Goal: Task Accomplishment & Management: Use online tool/utility

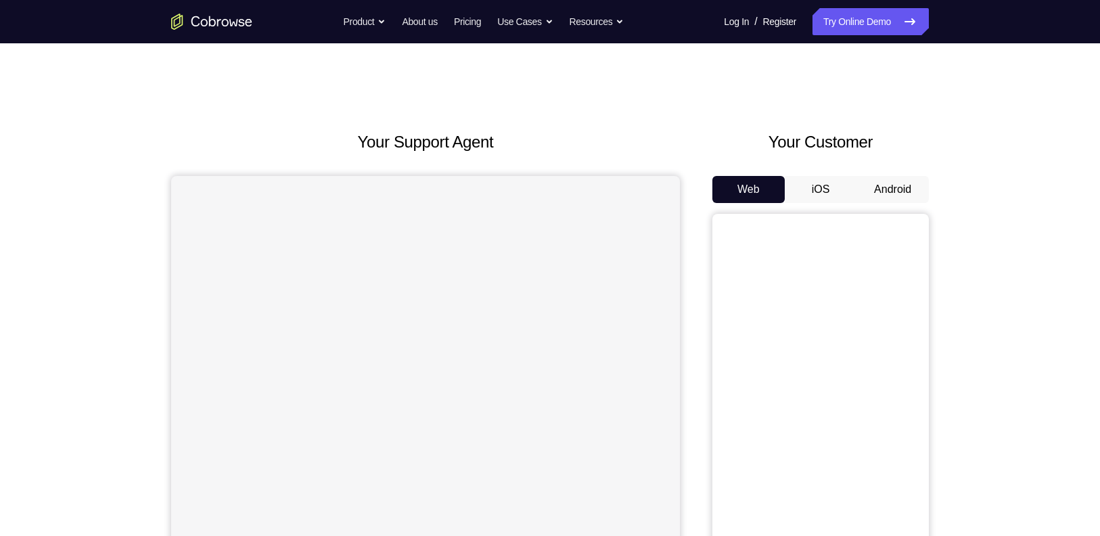
click at [910, 186] on button "Android" at bounding box center [893, 189] width 72 height 27
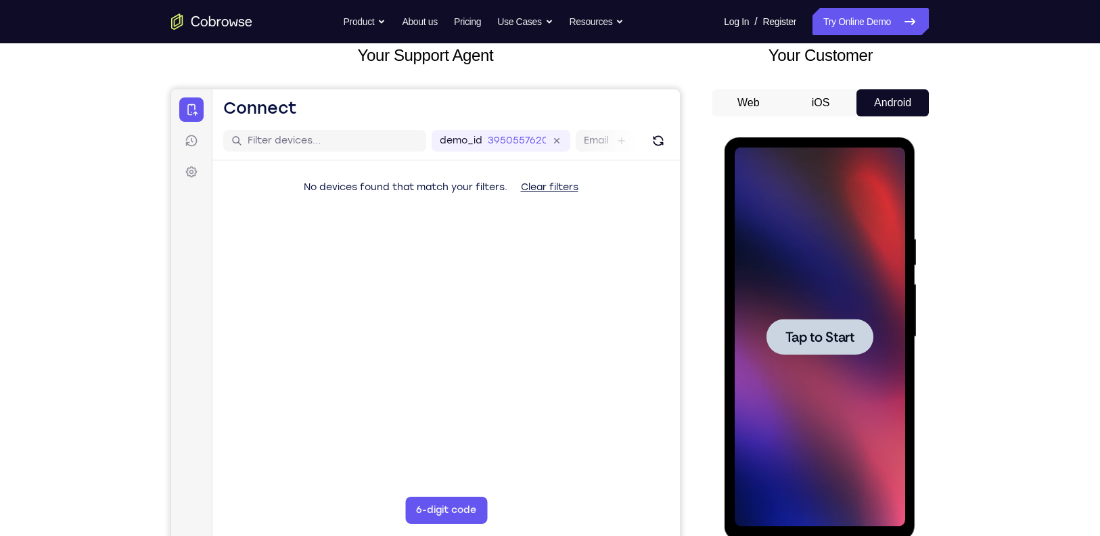
click at [827, 317] on div at bounding box center [819, 337] width 171 height 379
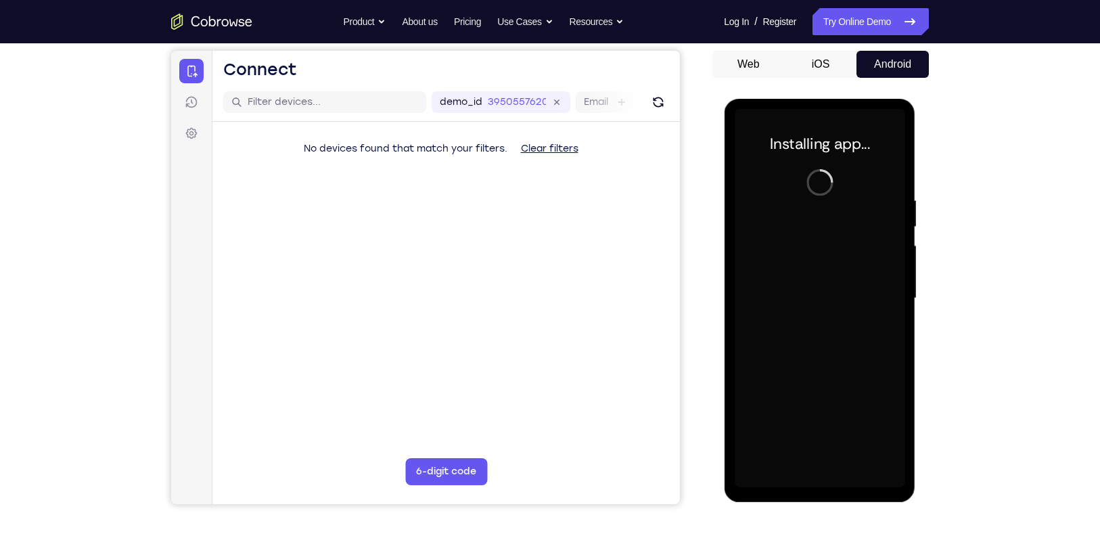
scroll to position [125, 0]
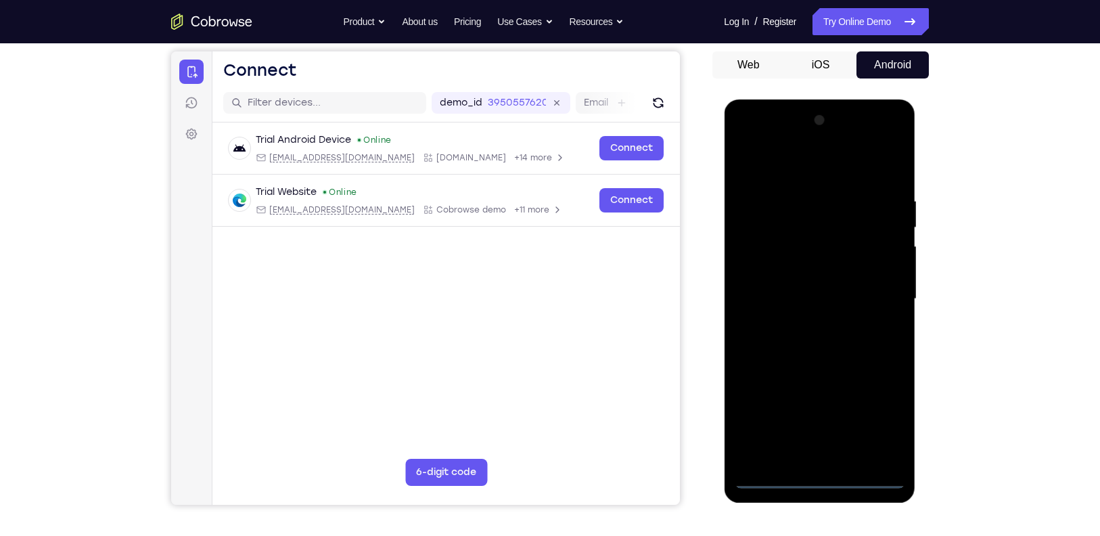
click at [823, 474] on div at bounding box center [819, 299] width 171 height 379
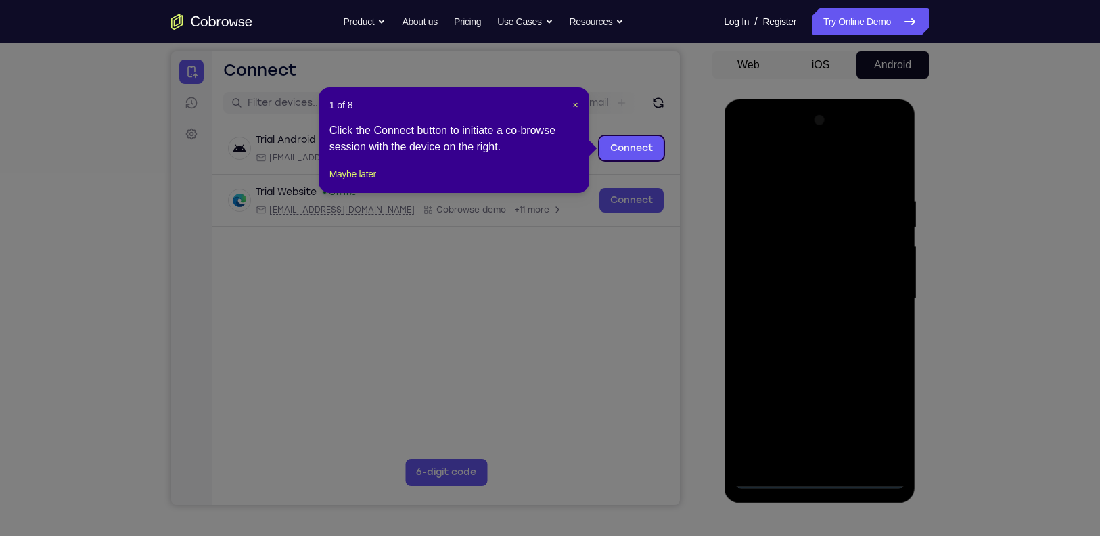
click at [361, 193] on div "1 of 8 × Click the Connect button to initiate a co-browse session with the devi…" at bounding box center [454, 140] width 271 height 106
click at [357, 182] on button "Maybe later" at bounding box center [353, 174] width 47 height 16
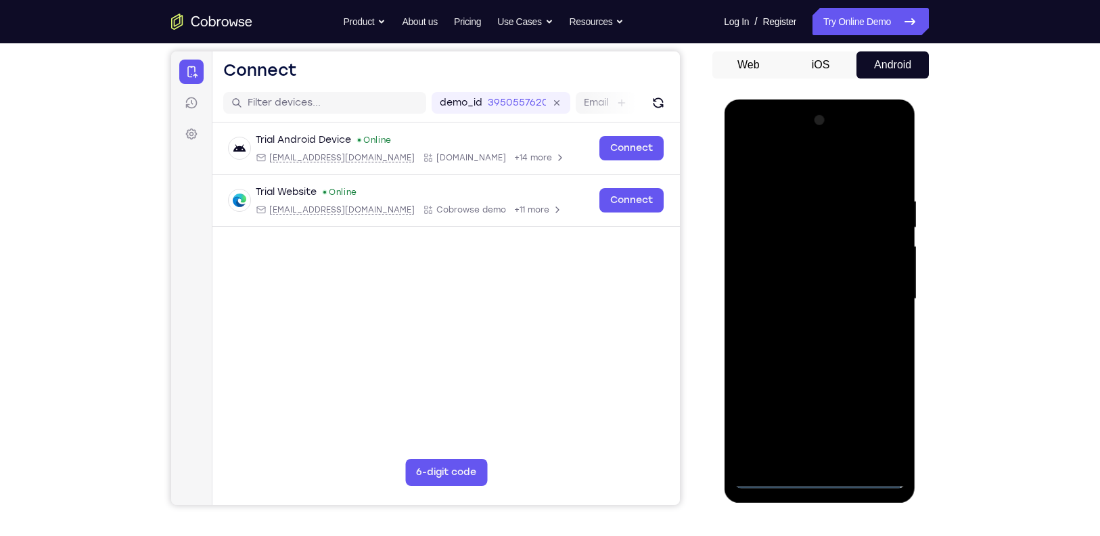
click at [880, 411] on div at bounding box center [819, 299] width 171 height 379
click at [800, 164] on div at bounding box center [819, 299] width 171 height 379
click at [879, 296] on div at bounding box center [819, 299] width 171 height 379
click at [803, 325] on div at bounding box center [819, 299] width 171 height 379
click at [805, 284] on div at bounding box center [819, 299] width 171 height 379
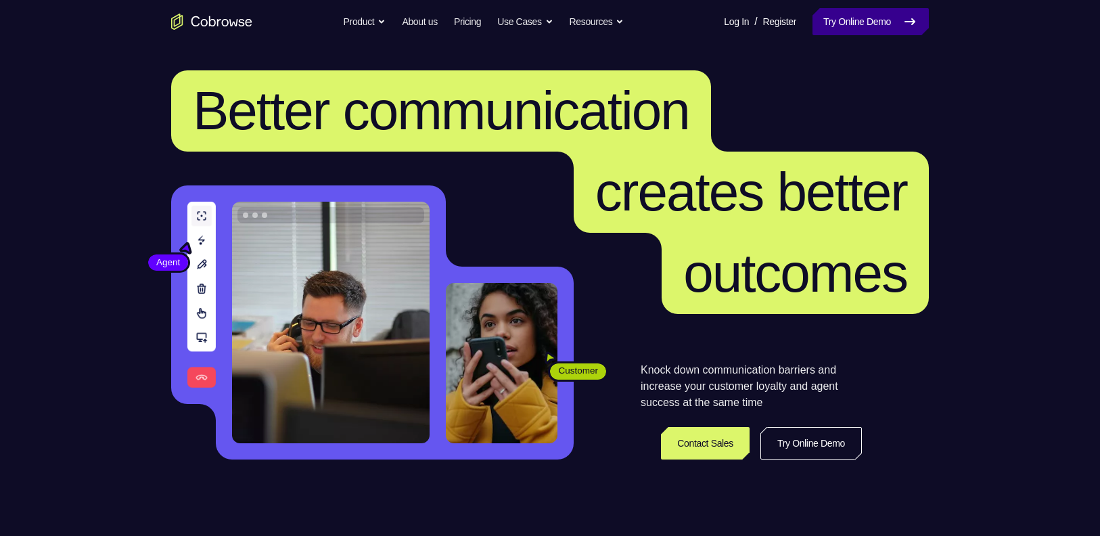
click at [894, 30] on link "Try Online Demo" at bounding box center [871, 21] width 116 height 27
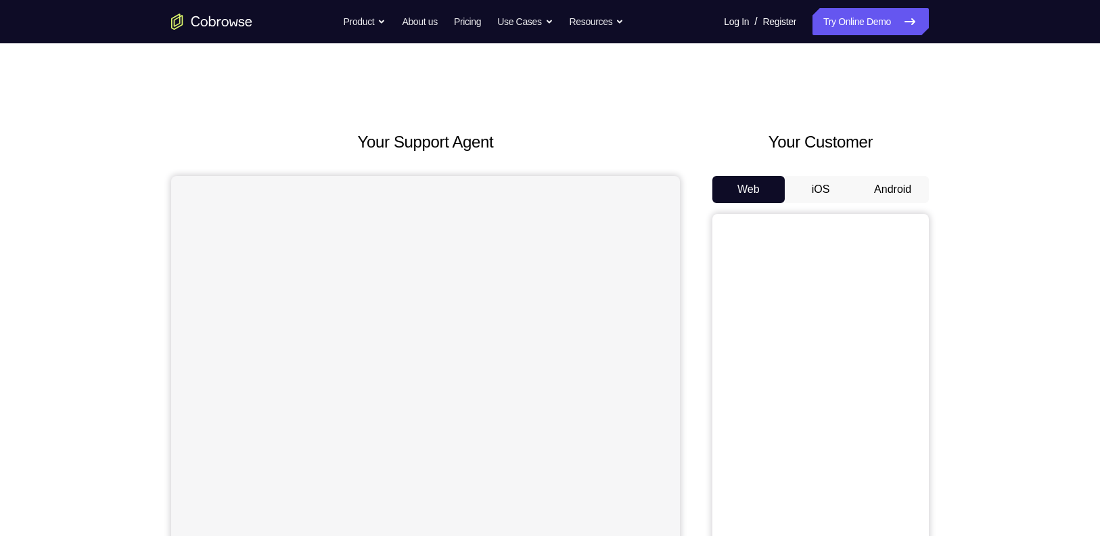
click at [908, 189] on button "Android" at bounding box center [893, 189] width 72 height 27
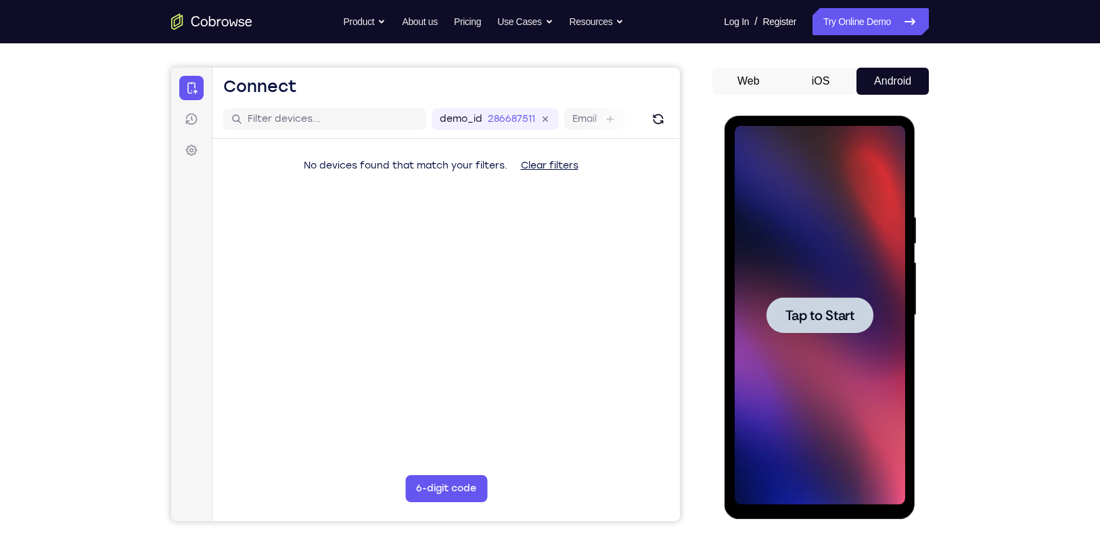
click at [785, 327] on div at bounding box center [819, 315] width 107 height 36
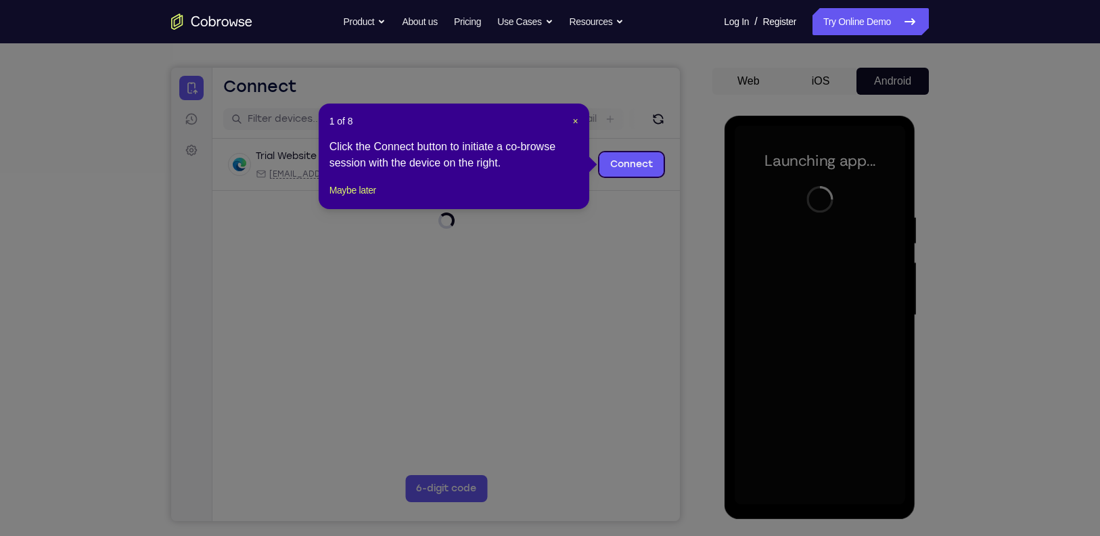
click at [344, 196] on div "1 of 8 × Click the Connect button to initiate a co-browse session with the devi…" at bounding box center [454, 157] width 271 height 106
click at [348, 198] on button "Maybe later" at bounding box center [353, 190] width 47 height 16
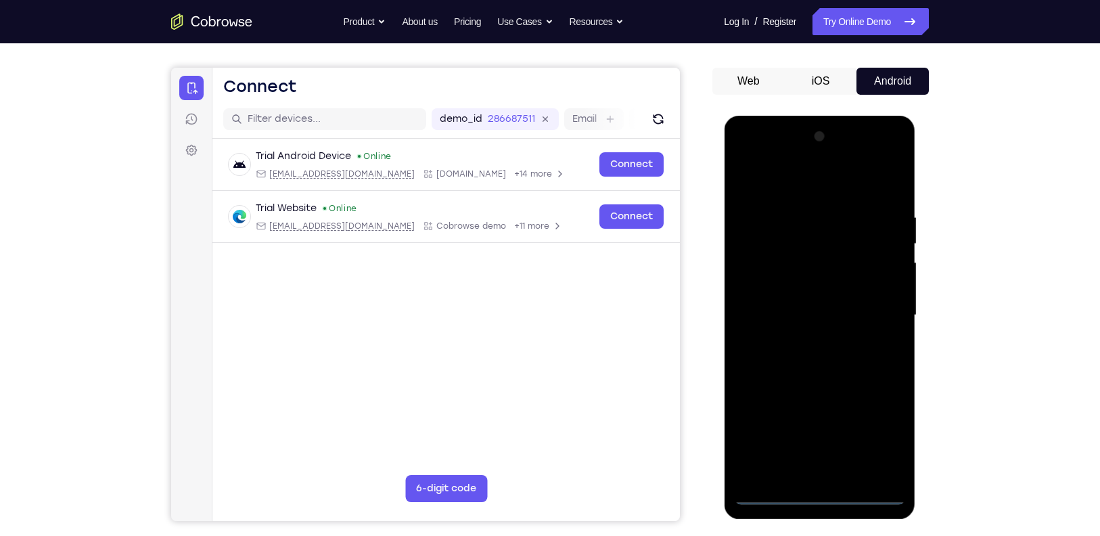
click at [822, 491] on div at bounding box center [819, 315] width 171 height 379
click at [885, 443] on div at bounding box center [819, 315] width 171 height 379
click at [799, 168] on div at bounding box center [819, 315] width 171 height 379
click at [819, 189] on div at bounding box center [819, 315] width 171 height 379
click at [878, 304] on div at bounding box center [819, 315] width 171 height 379
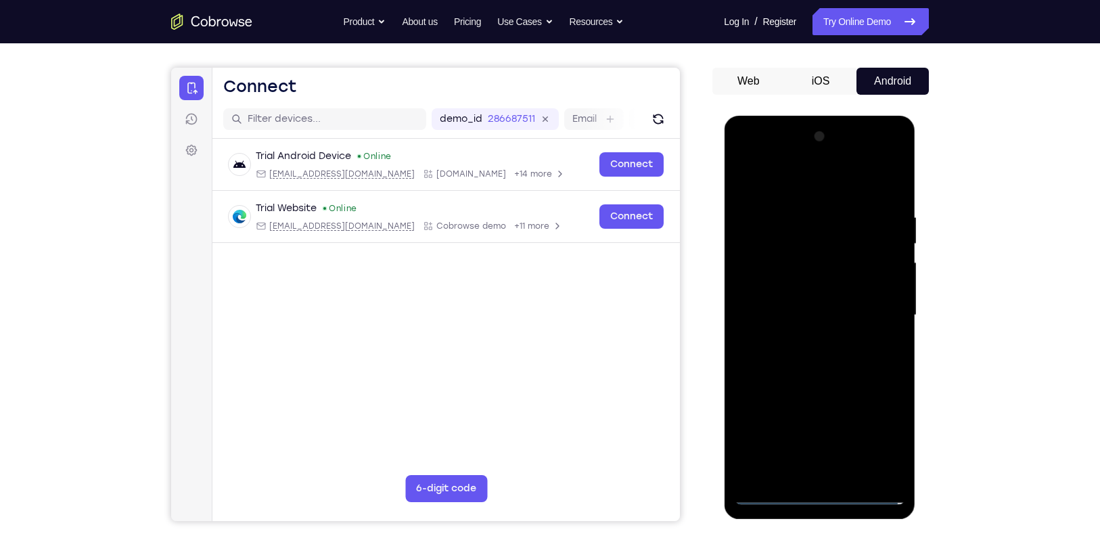
click at [800, 337] on div at bounding box center [819, 315] width 171 height 379
click at [813, 298] on div at bounding box center [819, 315] width 171 height 379
click at [811, 286] on div at bounding box center [819, 315] width 171 height 379
drag, startPoint x: 830, startPoint y: 309, endPoint x: 786, endPoint y: 357, distance: 65.1
click at [786, 357] on div at bounding box center [819, 315] width 171 height 379
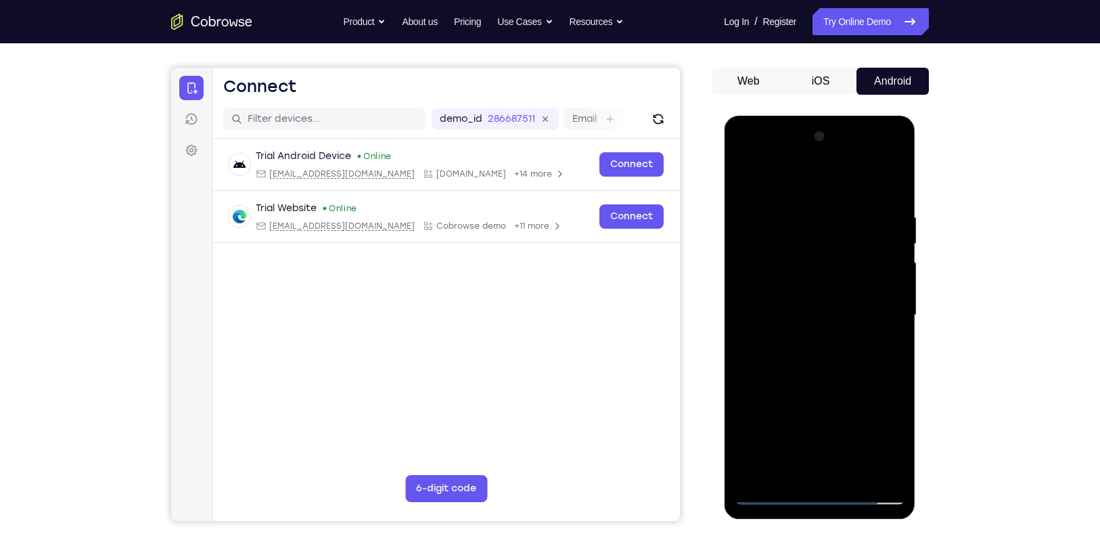
click at [824, 371] on div at bounding box center [819, 315] width 171 height 379
click at [851, 471] on div at bounding box center [819, 315] width 171 height 379
click at [821, 388] on div at bounding box center [819, 315] width 171 height 379
click at [745, 179] on div at bounding box center [819, 315] width 171 height 379
drag, startPoint x: 870, startPoint y: 193, endPoint x: 804, endPoint y: 184, distance: 66.9
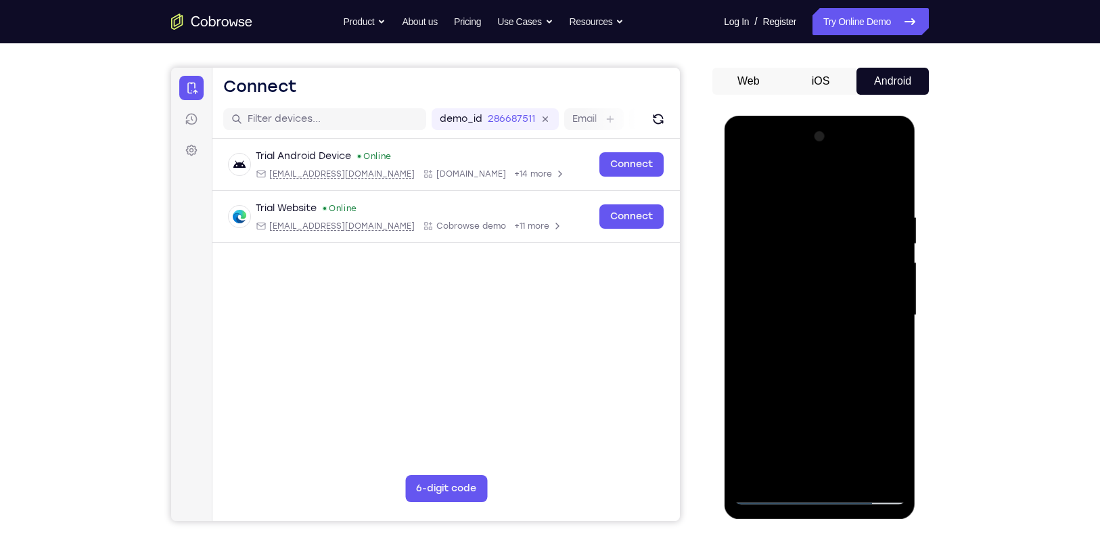
click at [804, 184] on div at bounding box center [819, 315] width 171 height 379
click at [895, 176] on div at bounding box center [819, 315] width 171 height 379
click at [881, 474] on div at bounding box center [819, 315] width 171 height 379
click at [855, 474] on div at bounding box center [819, 315] width 171 height 379
click at [756, 428] on div at bounding box center [819, 315] width 171 height 379
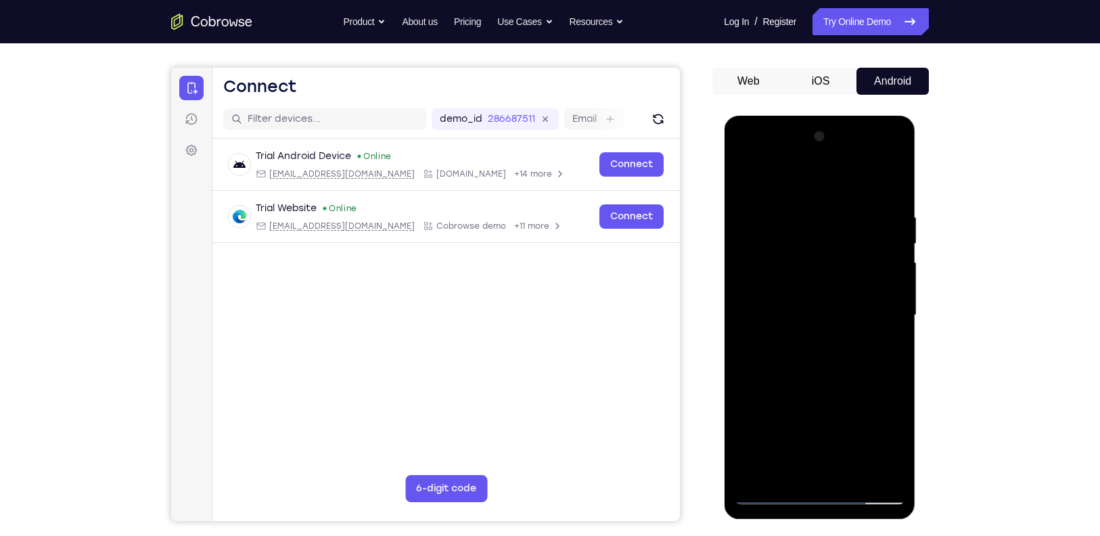
click at [767, 182] on div at bounding box center [819, 315] width 171 height 379
click at [877, 327] on div at bounding box center [819, 315] width 171 height 379
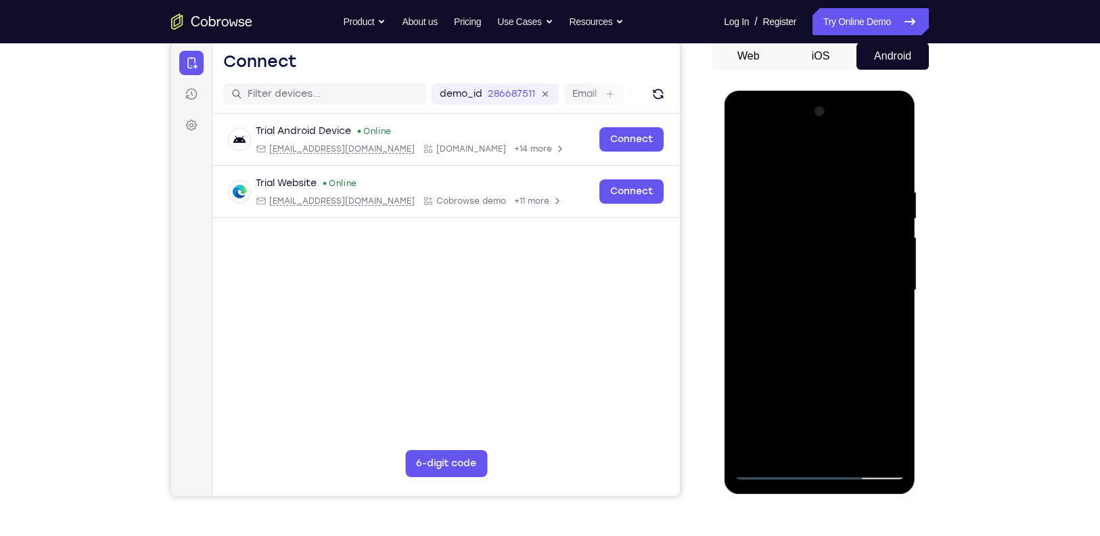
scroll to position [132, 0]
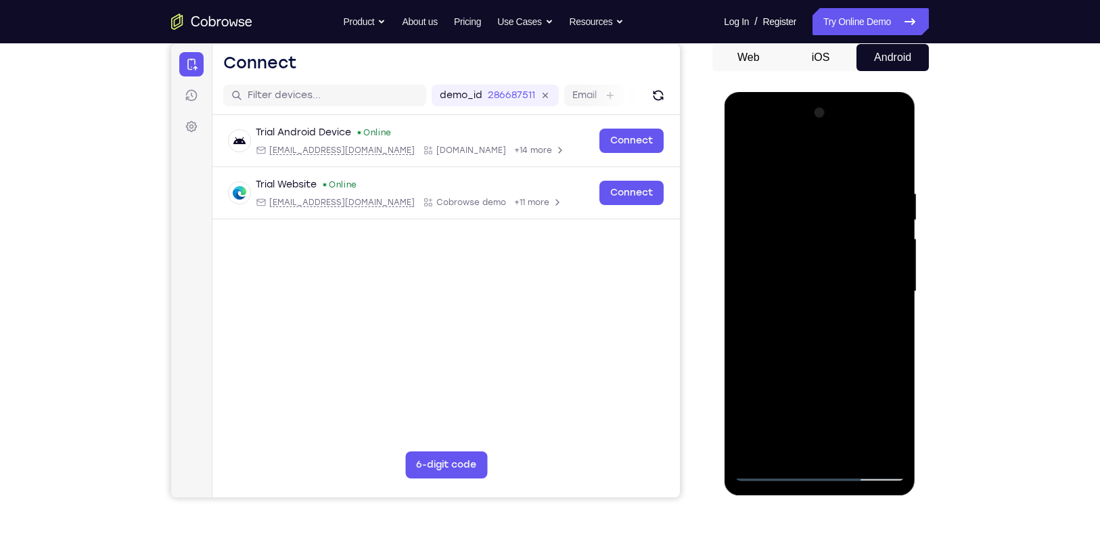
drag, startPoint x: 794, startPoint y: 376, endPoint x: 796, endPoint y: 275, distance: 101.5
click at [796, 275] on div at bounding box center [819, 291] width 171 height 379
drag, startPoint x: 803, startPoint y: 343, endPoint x: 808, endPoint y: 294, distance: 49.7
click at [808, 294] on div at bounding box center [819, 291] width 171 height 379
drag, startPoint x: 819, startPoint y: 390, endPoint x: 817, endPoint y: 300, distance: 90.7
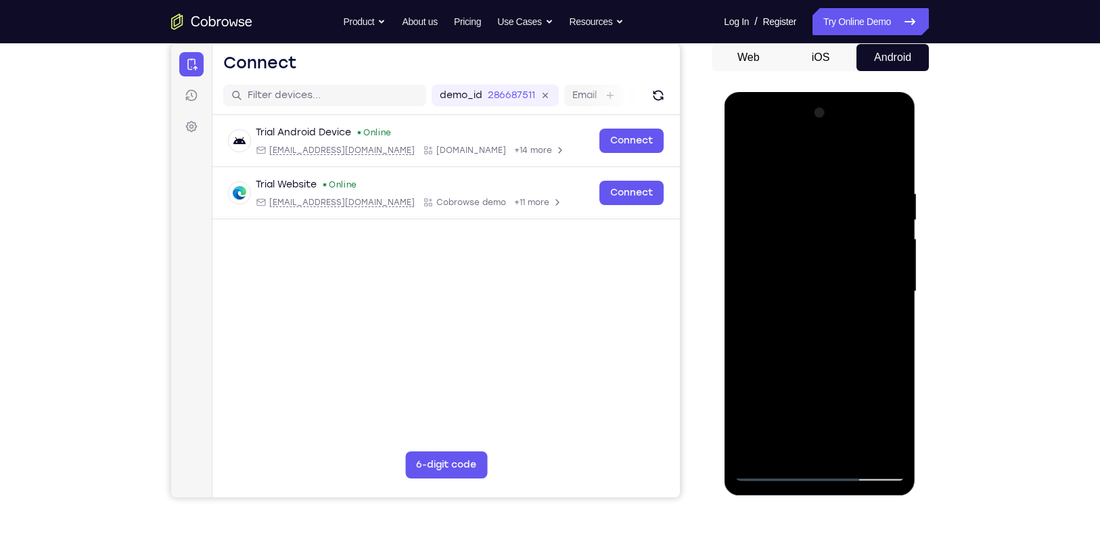
click at [817, 300] on div at bounding box center [819, 291] width 171 height 379
drag, startPoint x: 826, startPoint y: 368, endPoint x: 814, endPoint y: 265, distance: 104.2
click at [814, 265] on div at bounding box center [819, 291] width 171 height 379
drag, startPoint x: 831, startPoint y: 380, endPoint x: 821, endPoint y: 327, distance: 54.3
click at [821, 327] on div at bounding box center [819, 291] width 171 height 379
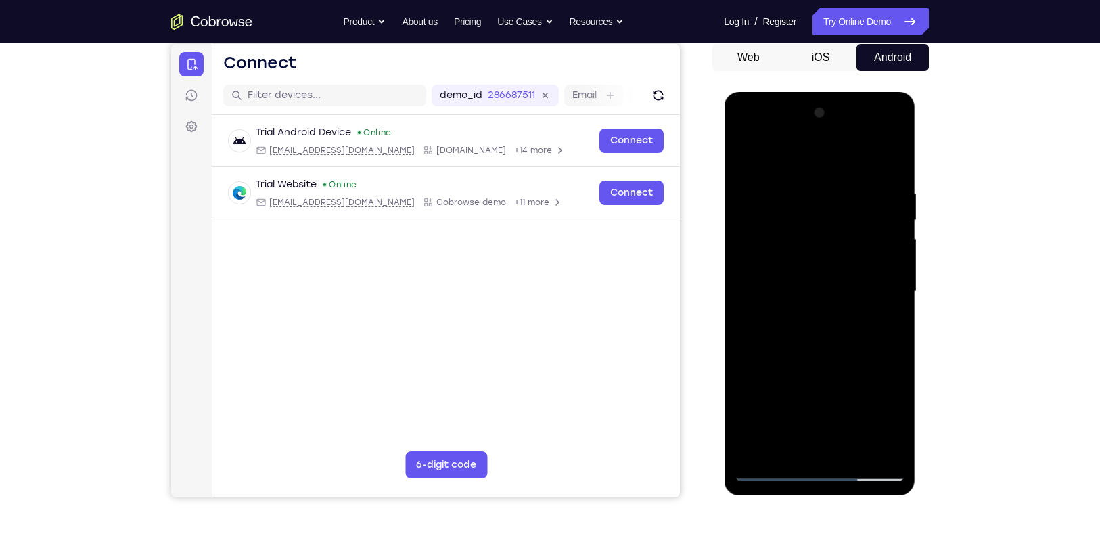
drag, startPoint x: 817, startPoint y: 416, endPoint x: 816, endPoint y: 338, distance: 77.8
click at [816, 338] on div at bounding box center [819, 291] width 171 height 379
click at [888, 453] on div at bounding box center [819, 291] width 171 height 379
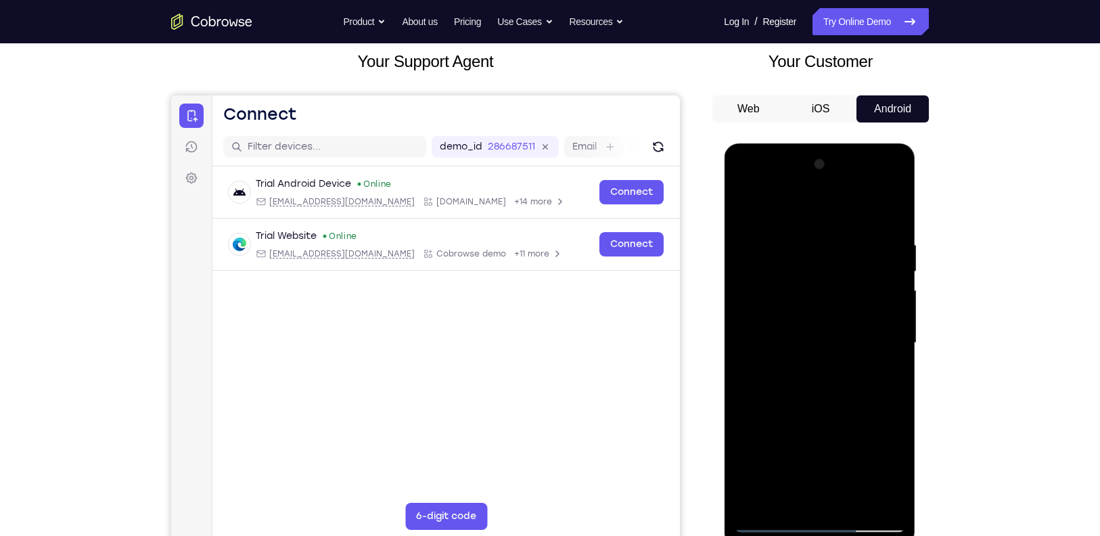
scroll to position [78, 0]
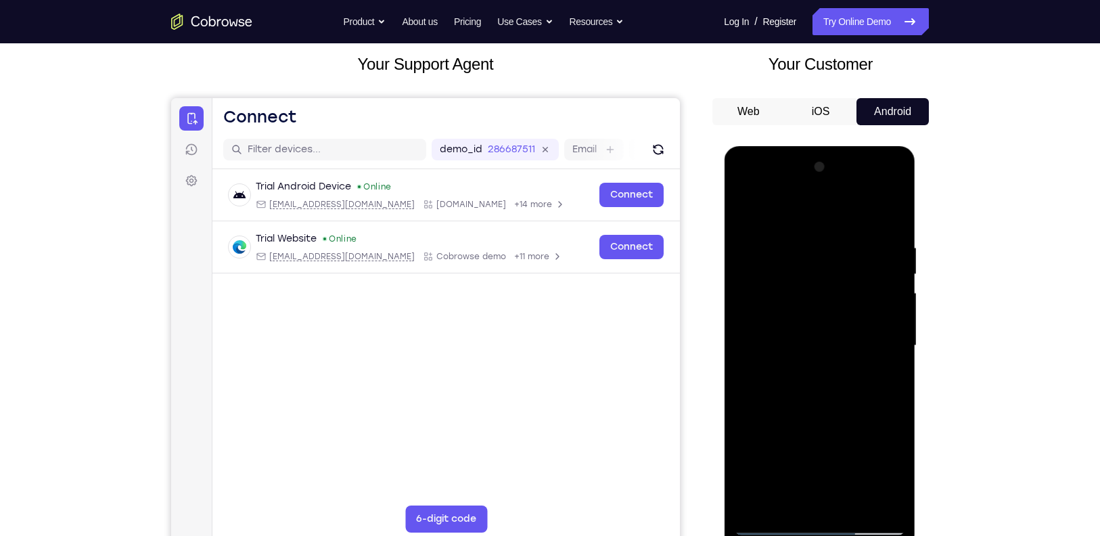
drag, startPoint x: 861, startPoint y: 340, endPoint x: 839, endPoint y: 435, distance: 97.2
click at [839, 435] on div at bounding box center [819, 345] width 171 height 379
drag, startPoint x: 842, startPoint y: 302, endPoint x: 820, endPoint y: 393, distance: 94.0
click at [820, 393] on div at bounding box center [819, 345] width 171 height 379
drag, startPoint x: 842, startPoint y: 271, endPoint x: 821, endPoint y: 374, distance: 104.2
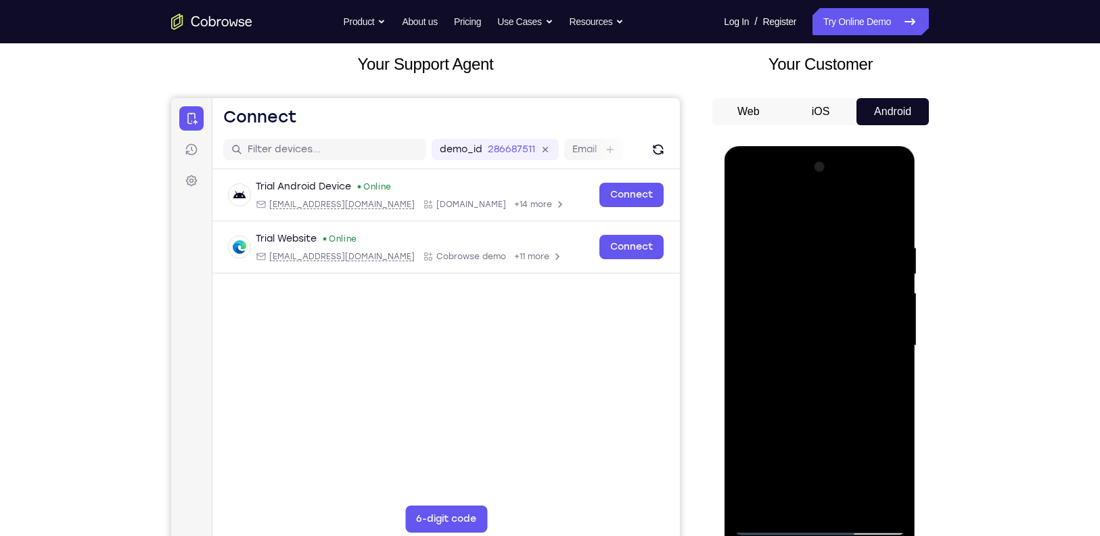
click at [821, 374] on div at bounding box center [819, 345] width 171 height 379
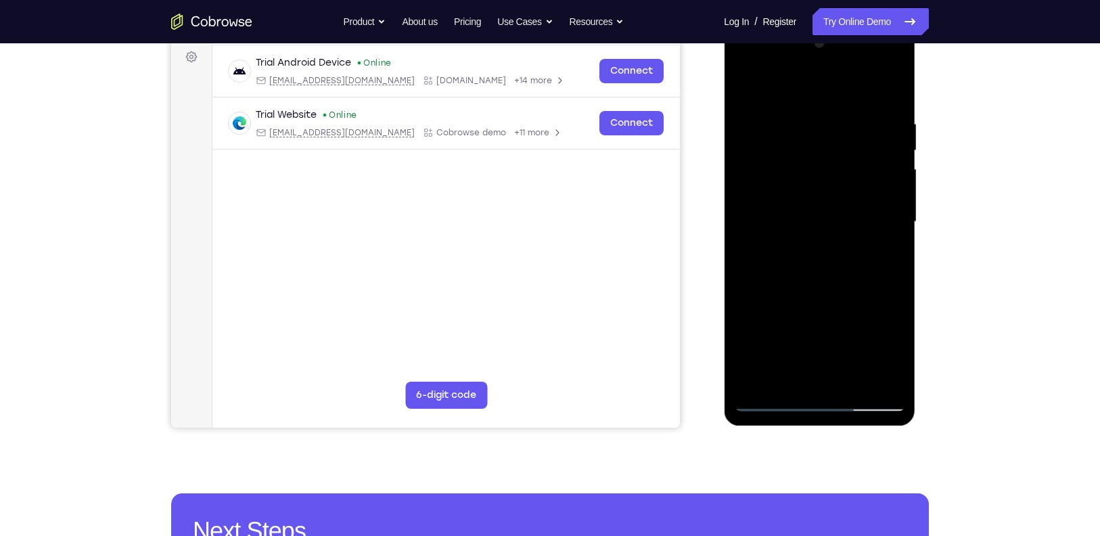
scroll to position [204, 0]
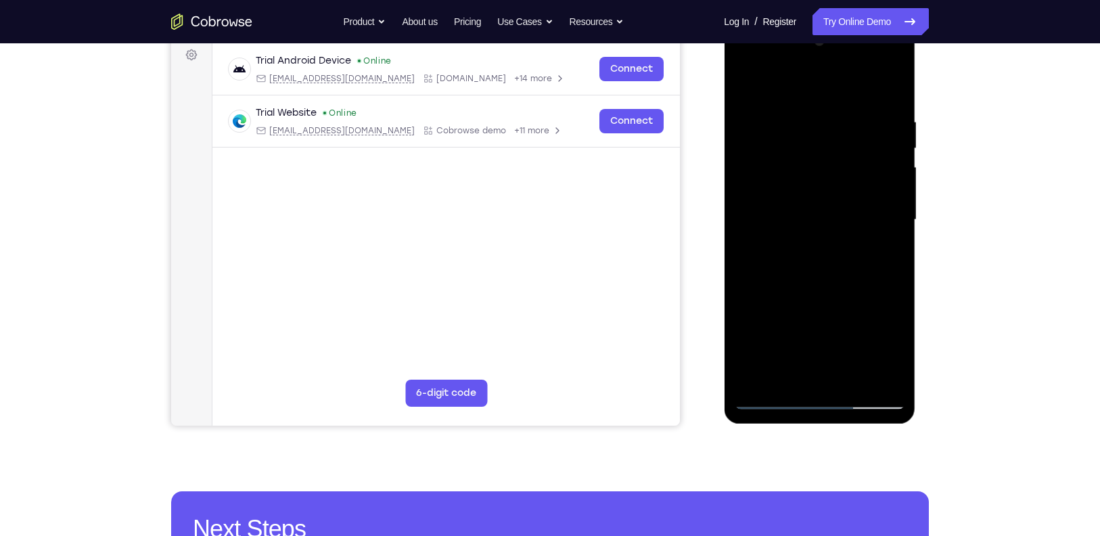
click at [754, 380] on div at bounding box center [819, 219] width 171 height 379
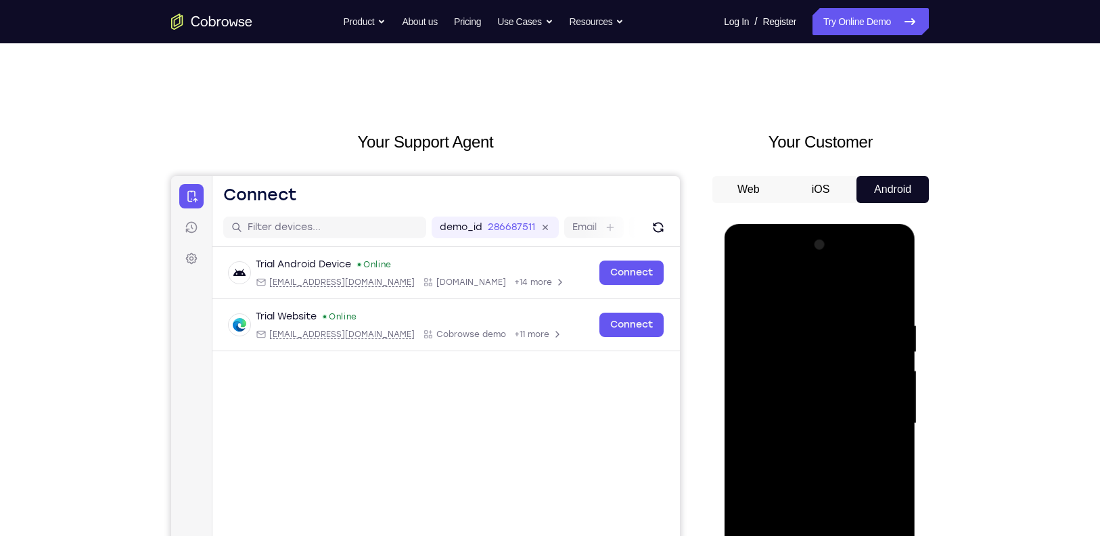
click at [890, 281] on div at bounding box center [819, 423] width 171 height 379
click at [878, 309] on div at bounding box center [819, 423] width 171 height 379
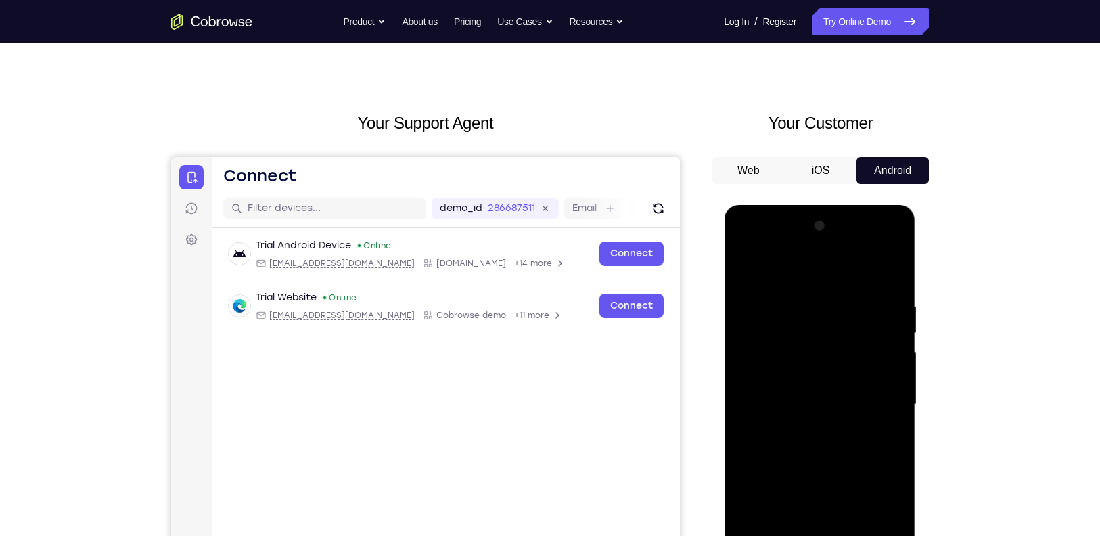
click at [748, 288] on div at bounding box center [819, 404] width 171 height 379
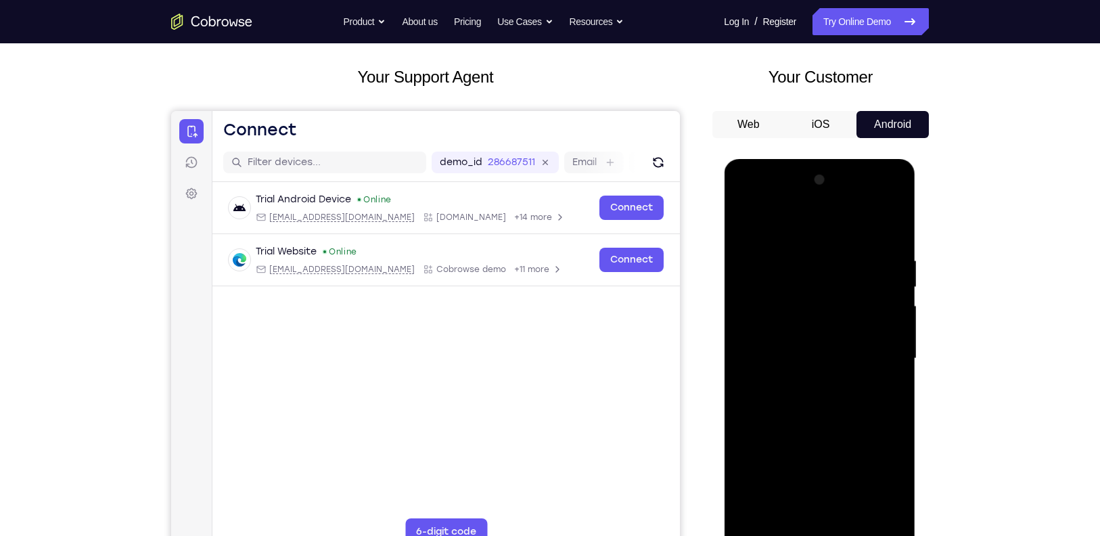
scroll to position [70, 0]
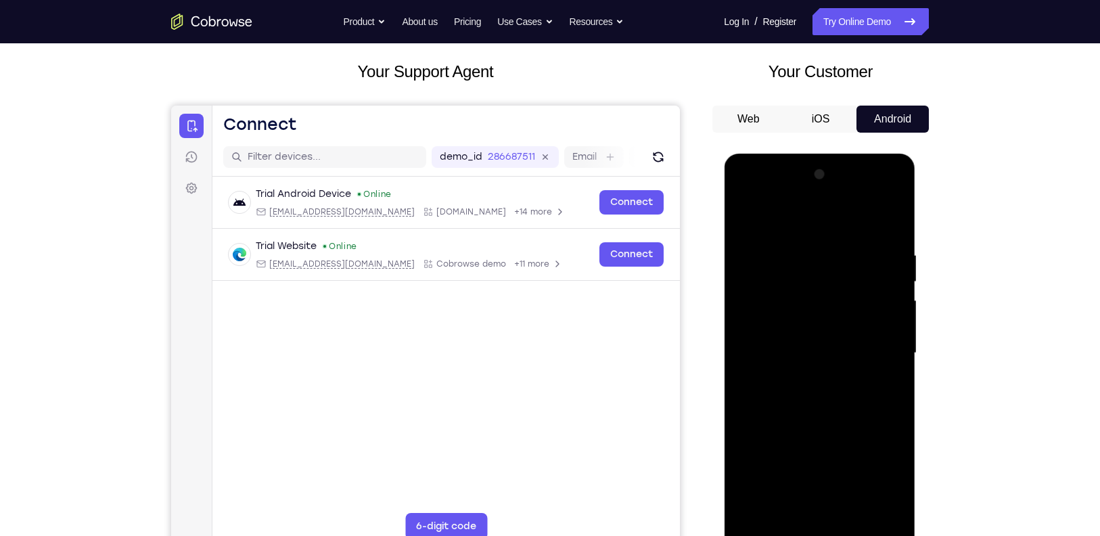
click at [847, 238] on div at bounding box center [819, 353] width 171 height 379
click at [841, 364] on div at bounding box center [819, 353] width 171 height 379
click at [835, 444] on div at bounding box center [819, 353] width 171 height 379
click at [752, 511] on div at bounding box center [819, 353] width 171 height 379
click at [803, 247] on div at bounding box center [819, 353] width 171 height 379
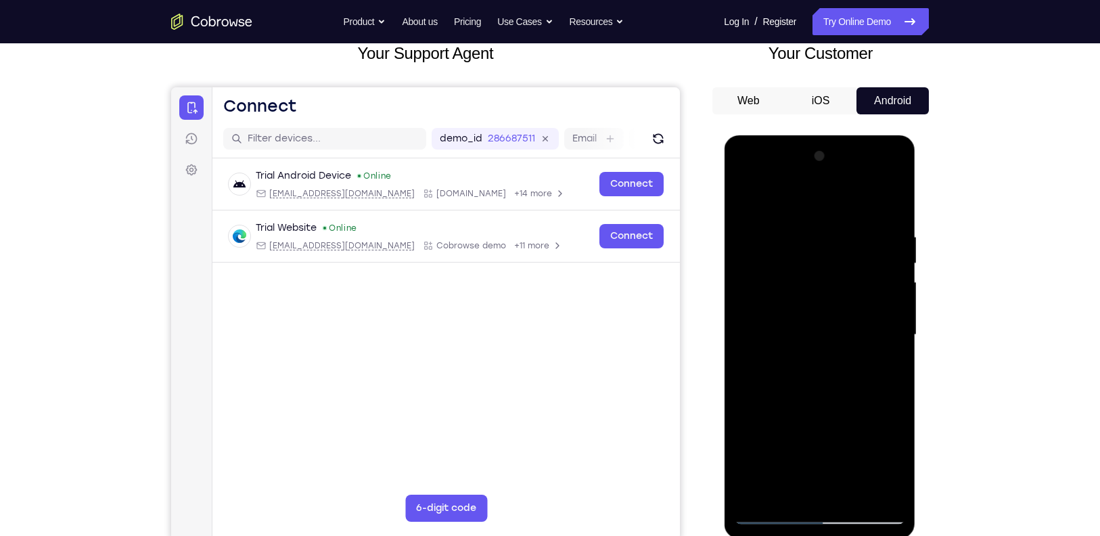
scroll to position [127, 0]
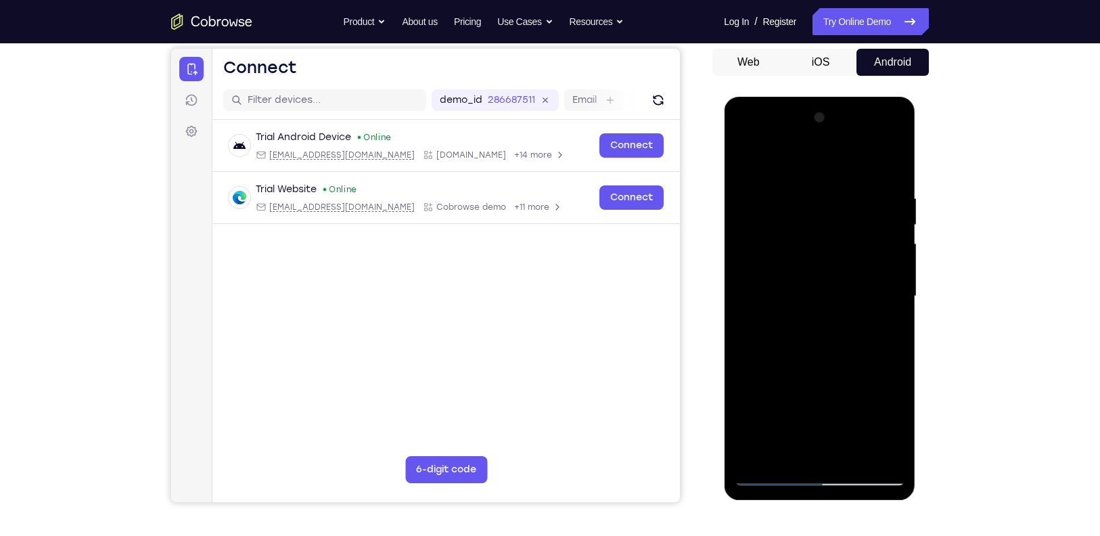
click at [896, 282] on div at bounding box center [819, 296] width 171 height 379
click at [889, 307] on div at bounding box center [819, 296] width 171 height 379
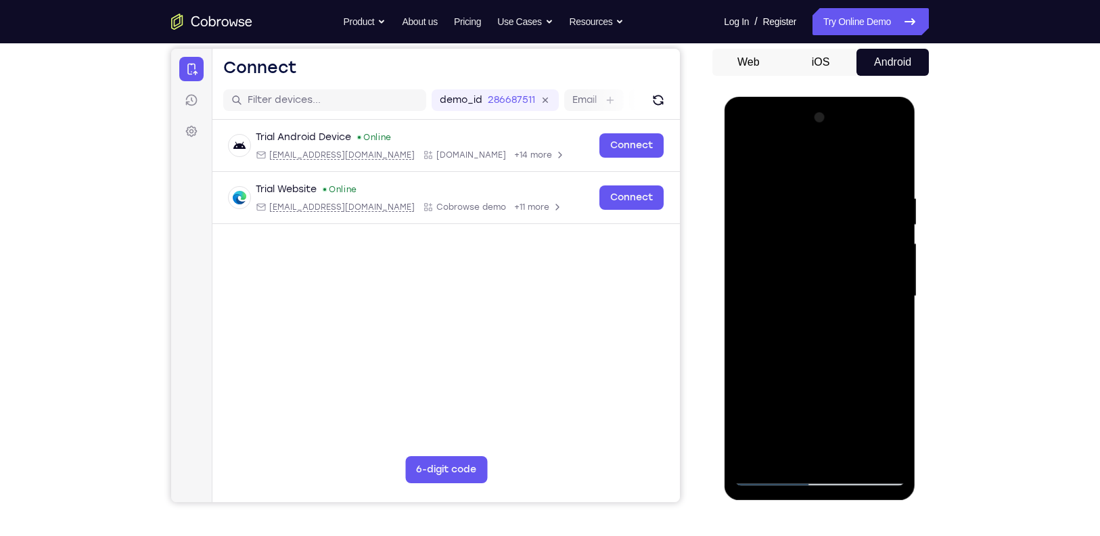
click at [889, 307] on div at bounding box center [819, 296] width 171 height 379
click at [887, 164] on div at bounding box center [819, 296] width 171 height 379
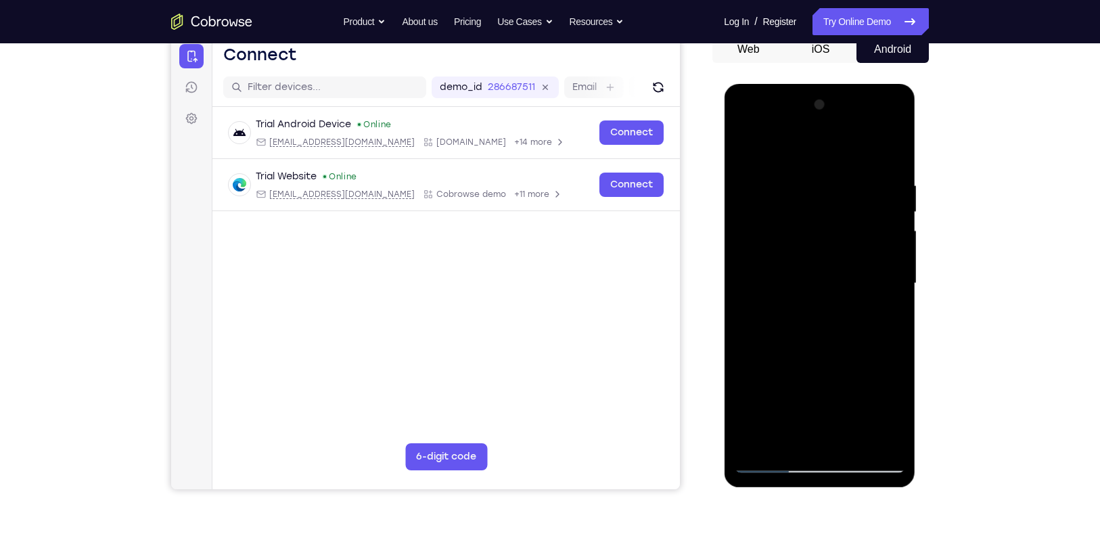
scroll to position [130, 0]
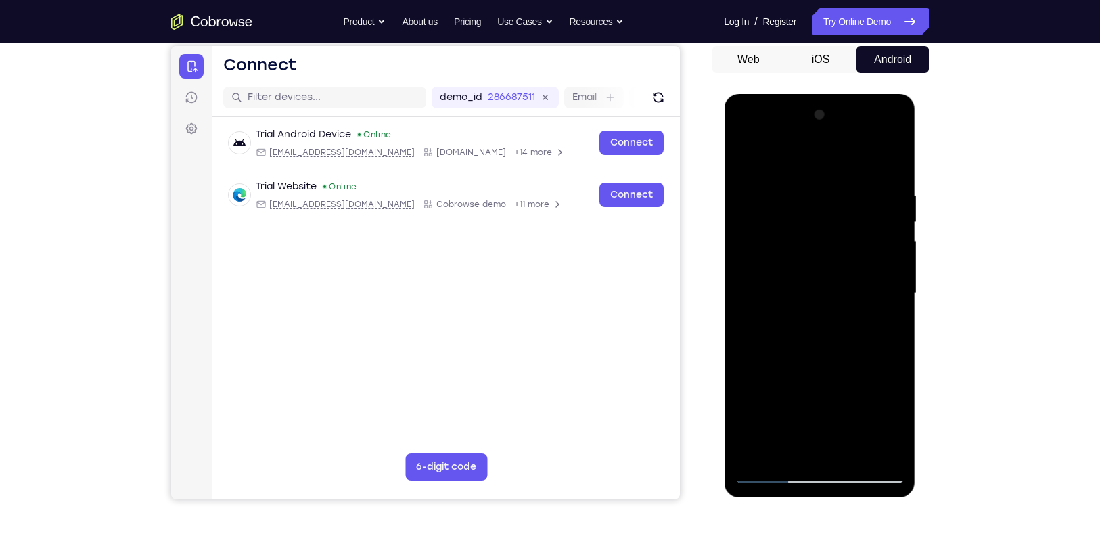
click at [889, 180] on div at bounding box center [819, 293] width 171 height 379
click at [888, 192] on div at bounding box center [819, 293] width 171 height 379
click at [889, 159] on div at bounding box center [819, 293] width 171 height 379
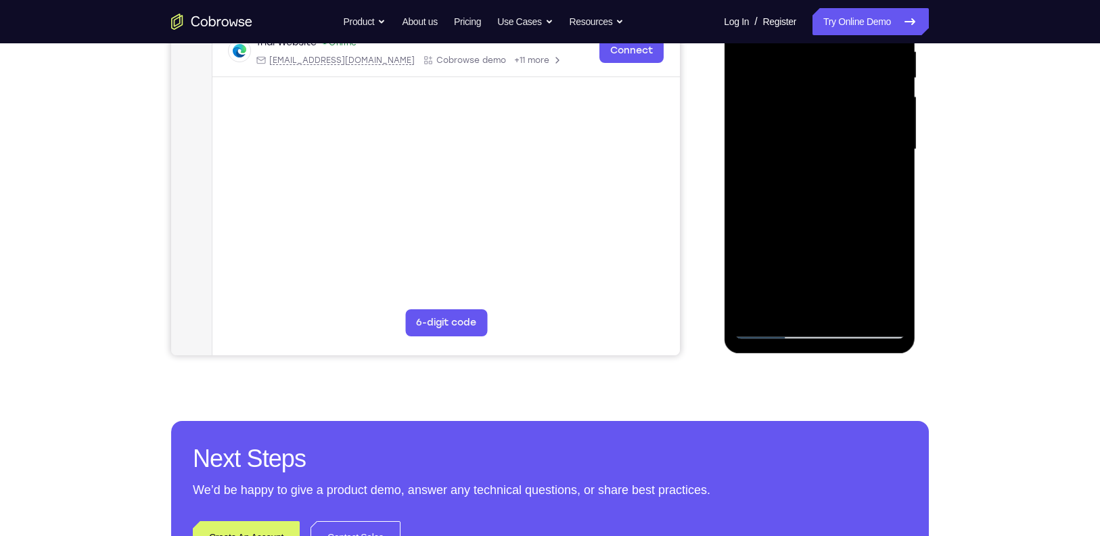
scroll to position [275, 0]
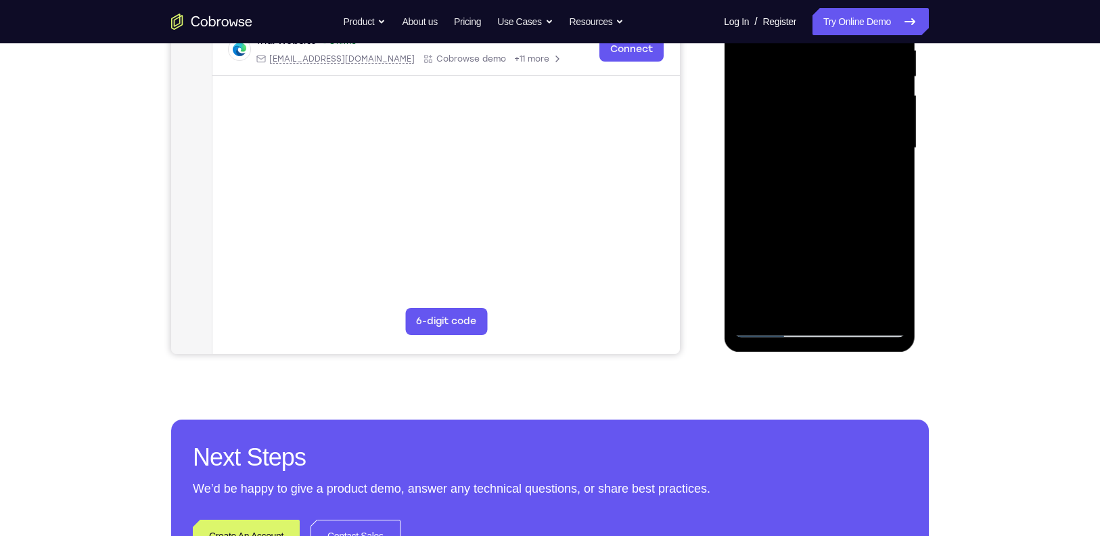
click at [786, 307] on div at bounding box center [819, 148] width 171 height 379
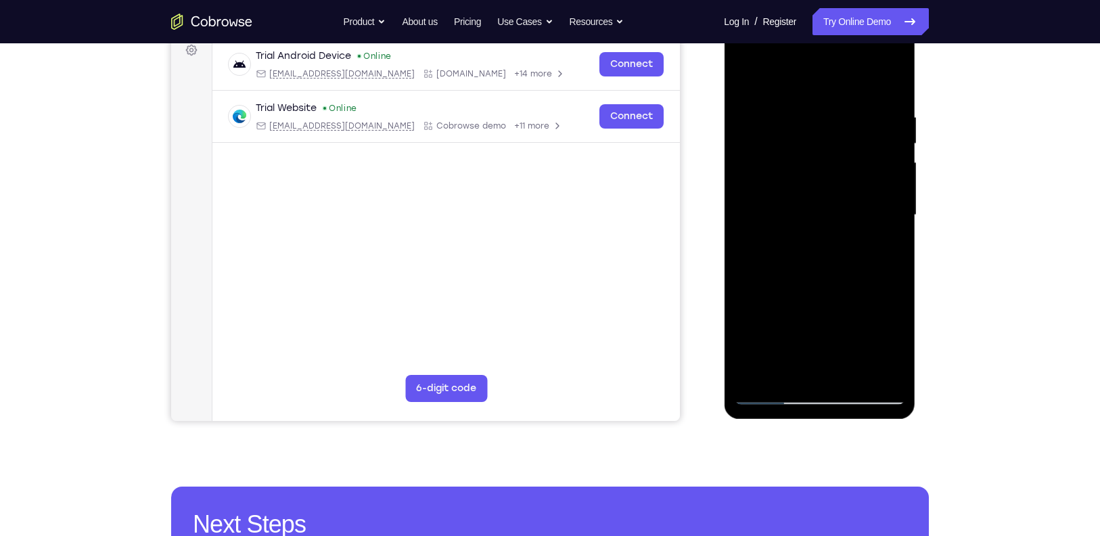
scroll to position [206, 0]
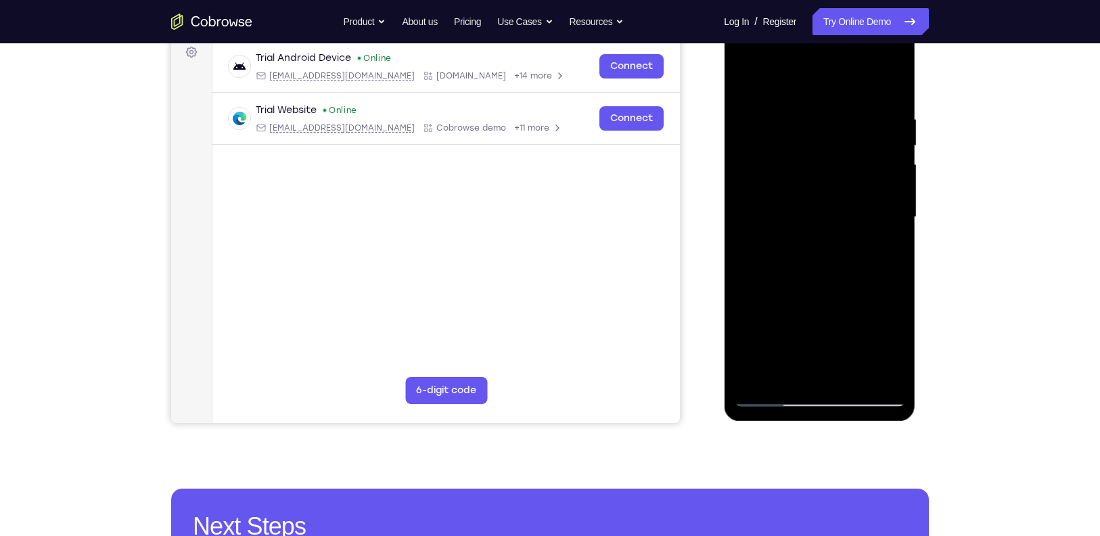
click at [852, 371] on div at bounding box center [819, 217] width 171 height 379
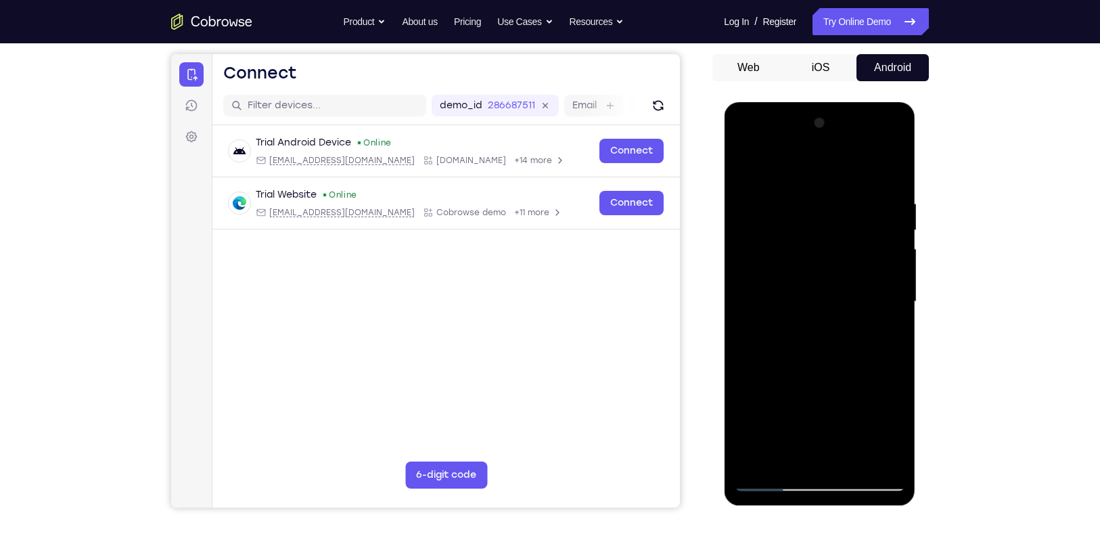
scroll to position [119, 0]
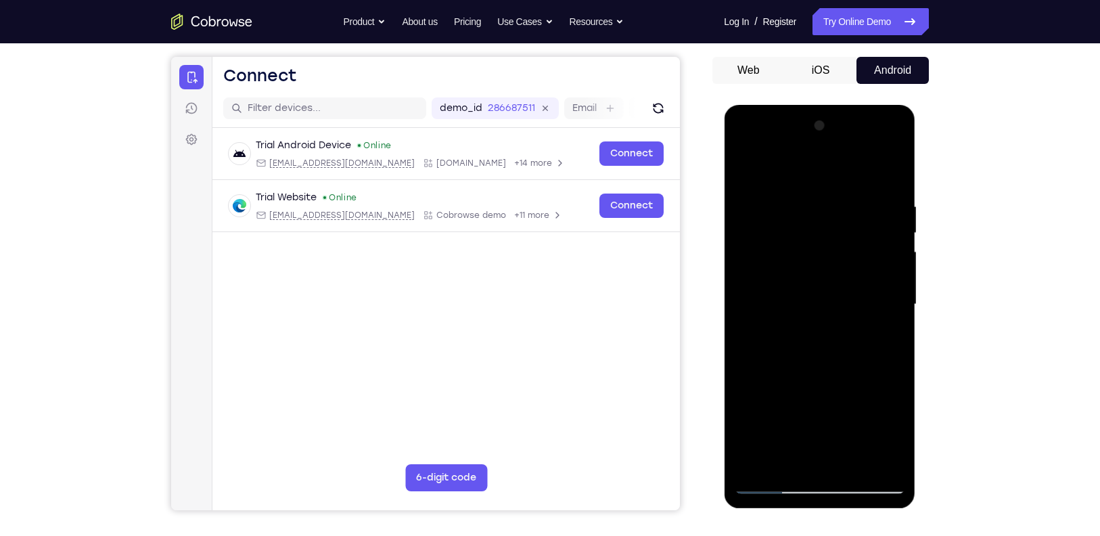
drag, startPoint x: 852, startPoint y: 317, endPoint x: 824, endPoint y: 403, distance: 90.3
click at [824, 403] on div at bounding box center [819, 304] width 171 height 379
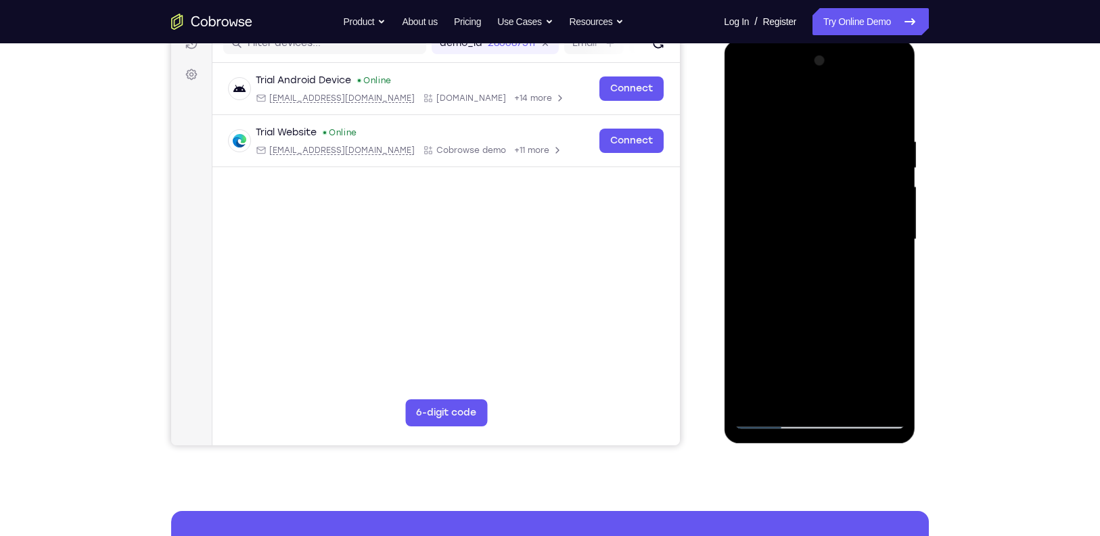
scroll to position [184, 0]
click at [769, 418] on div at bounding box center [819, 239] width 171 height 379
drag, startPoint x: 830, startPoint y: 335, endPoint x: 840, endPoint y: 274, distance: 61.6
click at [840, 274] on div at bounding box center [819, 239] width 171 height 379
drag, startPoint x: 863, startPoint y: 261, endPoint x: 861, endPoint y: 320, distance: 58.9
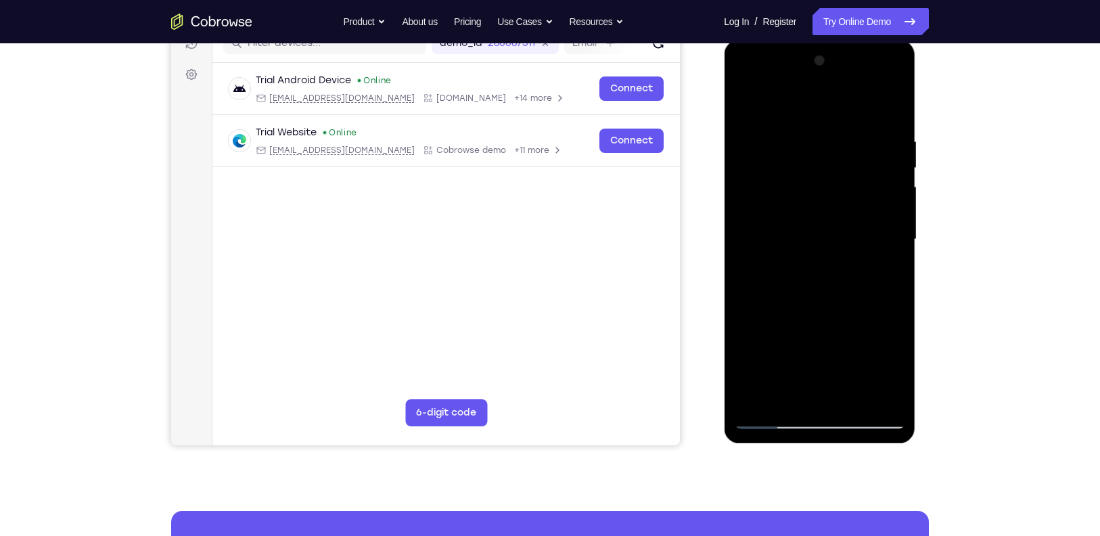
click at [861, 320] on div at bounding box center [819, 239] width 171 height 379
drag, startPoint x: 816, startPoint y: 300, endPoint x: 819, endPoint y: 338, distance: 37.3
click at [819, 338] on div at bounding box center [819, 239] width 171 height 379
drag, startPoint x: 837, startPoint y: 226, endPoint x: 828, endPoint y: 308, distance: 82.3
click at [828, 308] on div at bounding box center [819, 239] width 171 height 379
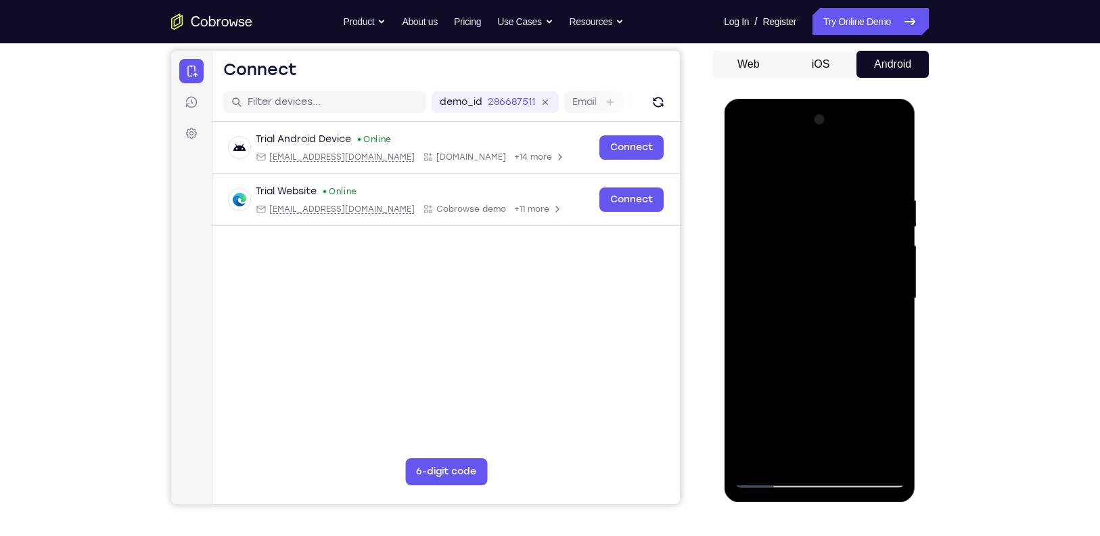
scroll to position [204, 0]
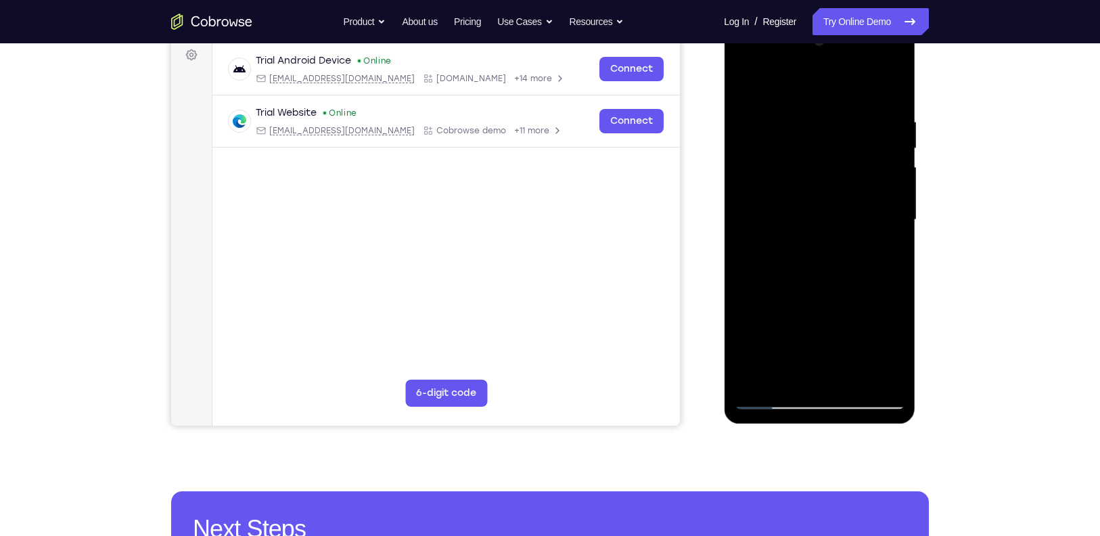
click at [890, 381] on div at bounding box center [819, 219] width 171 height 379
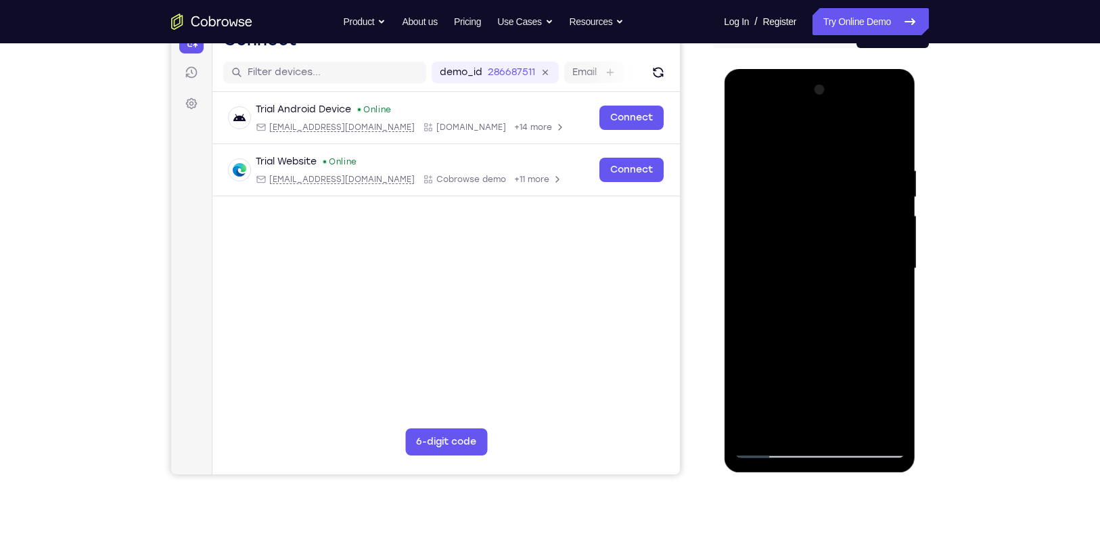
scroll to position [198, 0]
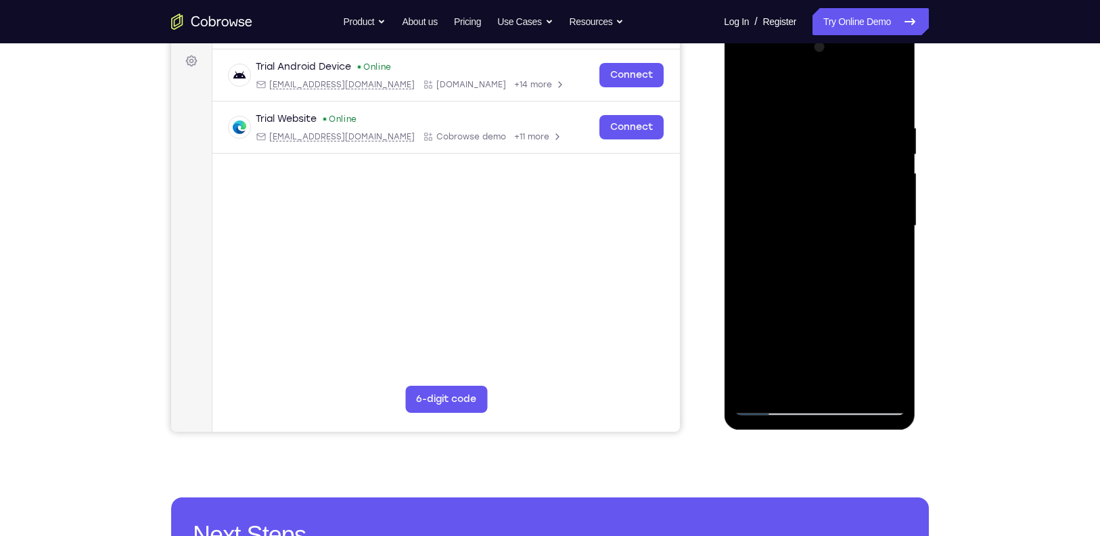
click at [786, 386] on div at bounding box center [819, 226] width 171 height 379
click at [831, 304] on div at bounding box center [819, 226] width 171 height 379
click at [777, 349] on div at bounding box center [819, 226] width 171 height 379
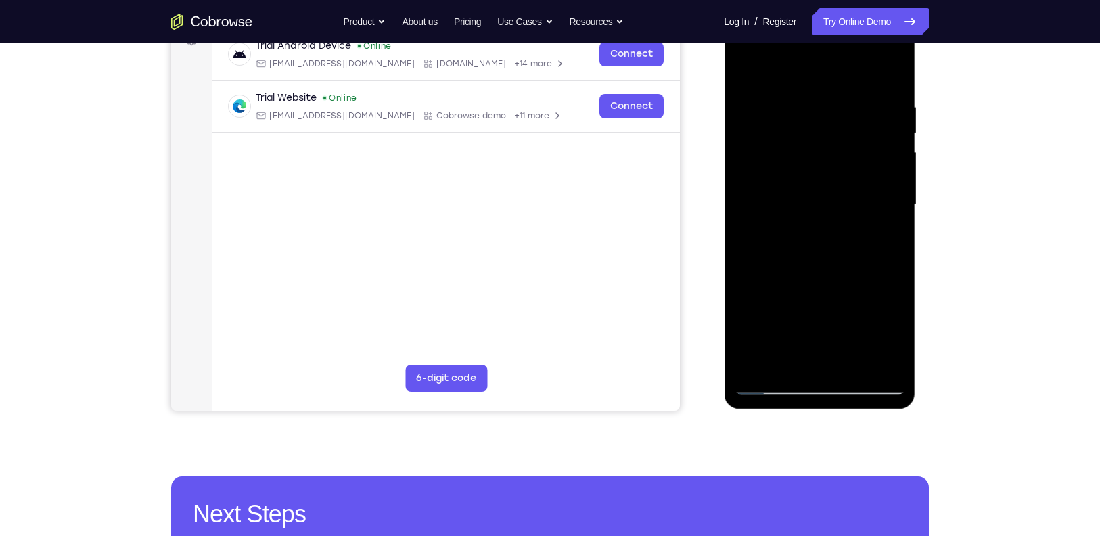
scroll to position [218, 0]
click at [763, 133] on div at bounding box center [819, 205] width 171 height 379
click at [807, 355] on div at bounding box center [819, 205] width 171 height 379
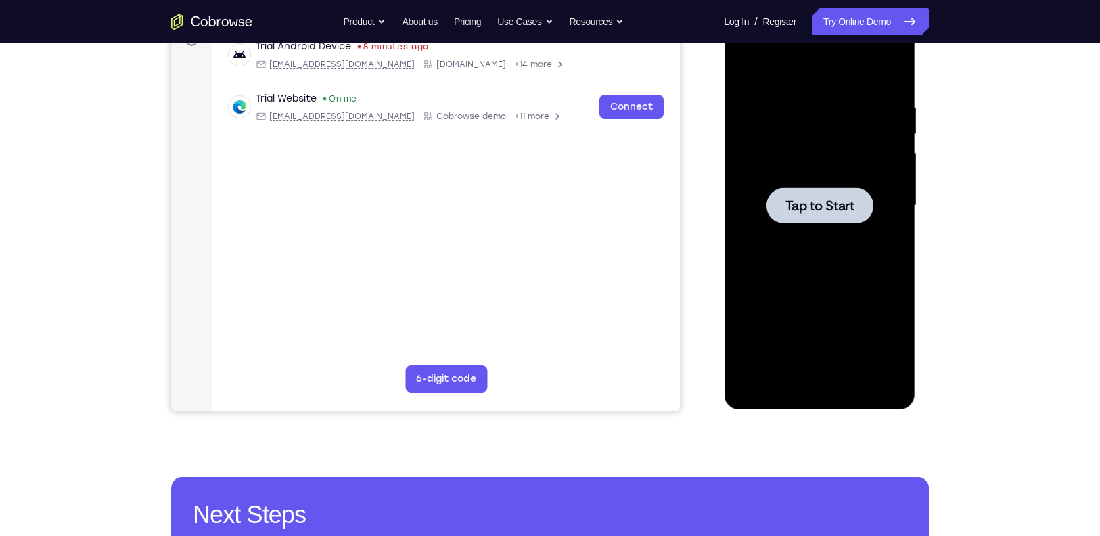
click at [852, 258] on div at bounding box center [819, 205] width 171 height 379
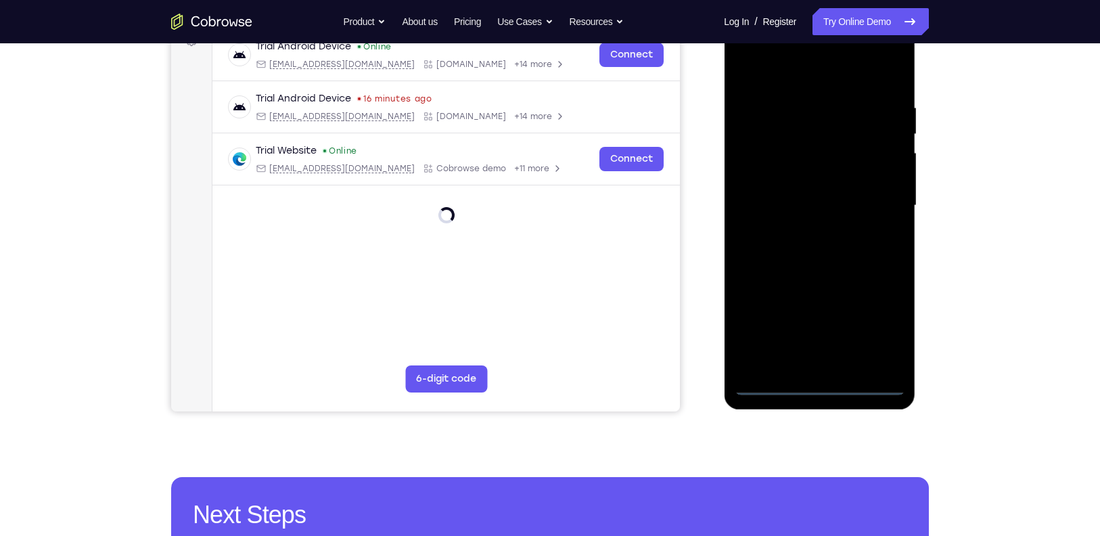
click at [821, 383] on div at bounding box center [819, 205] width 171 height 379
click at [893, 323] on div at bounding box center [819, 205] width 171 height 379
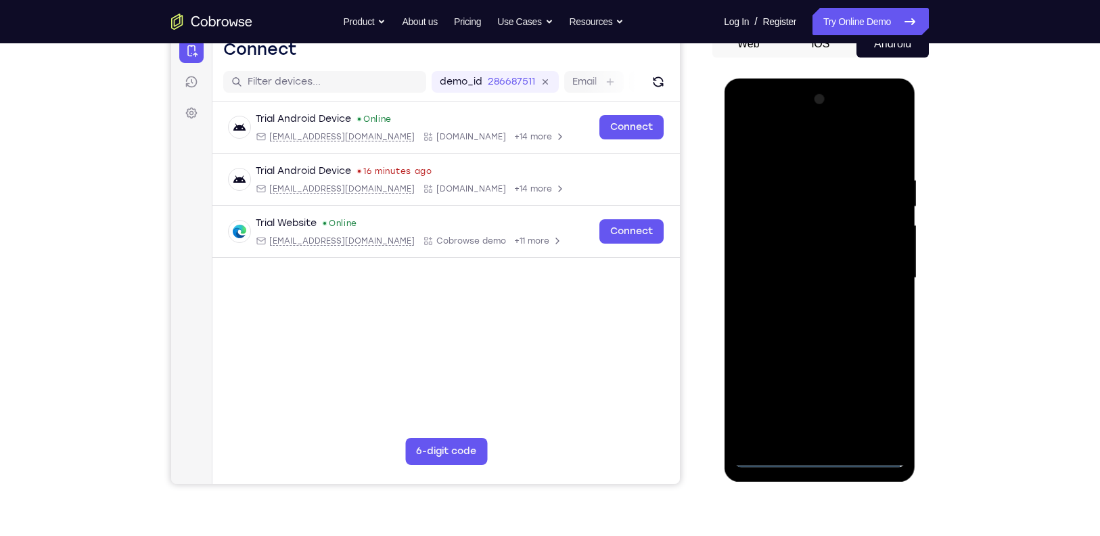
click at [822, 148] on div at bounding box center [819, 278] width 171 height 379
click at [757, 235] on div at bounding box center [819, 278] width 171 height 379
click at [820, 286] on div at bounding box center [819, 278] width 171 height 379
click at [818, 262] on div at bounding box center [819, 278] width 171 height 379
click at [844, 296] on div at bounding box center [819, 278] width 171 height 379
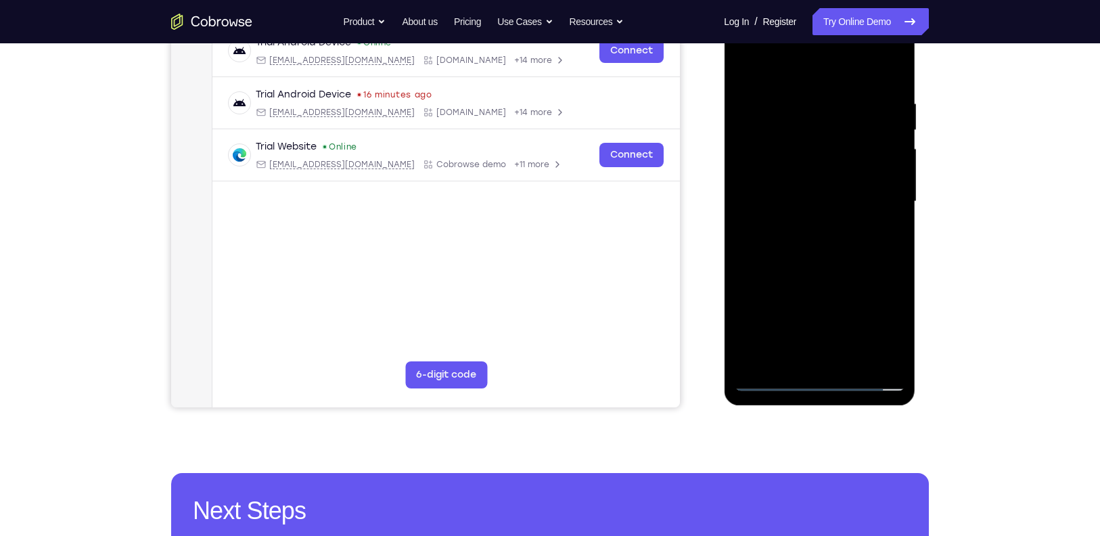
scroll to position [225, 0]
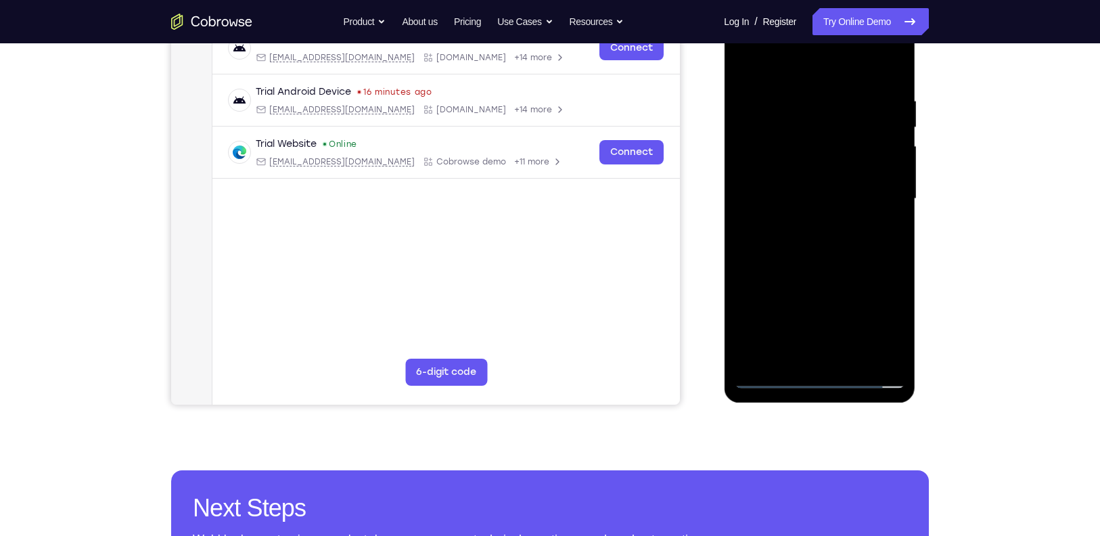
click at [818, 353] on div at bounding box center [819, 198] width 171 height 379
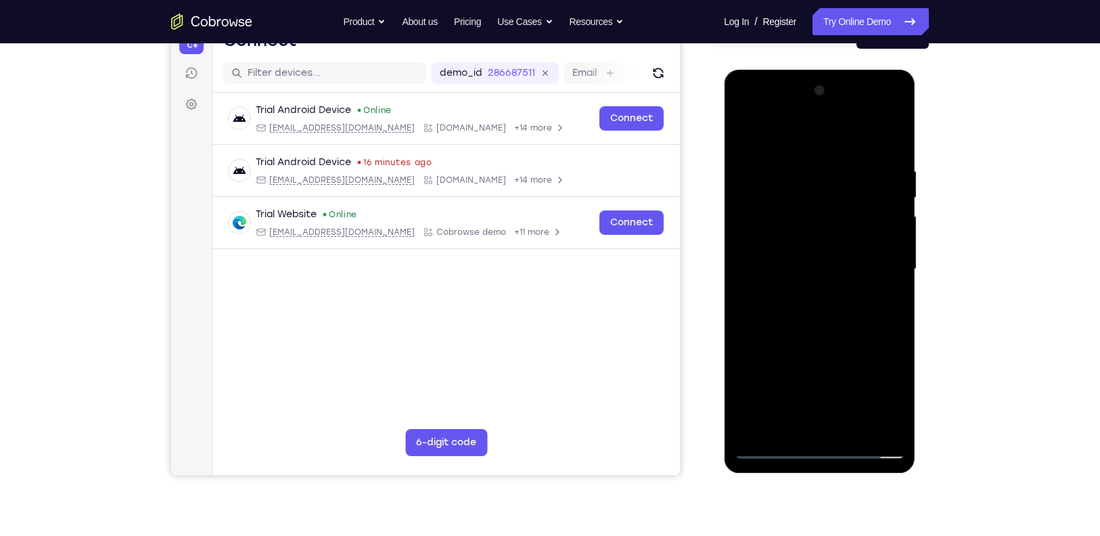
scroll to position [152, 0]
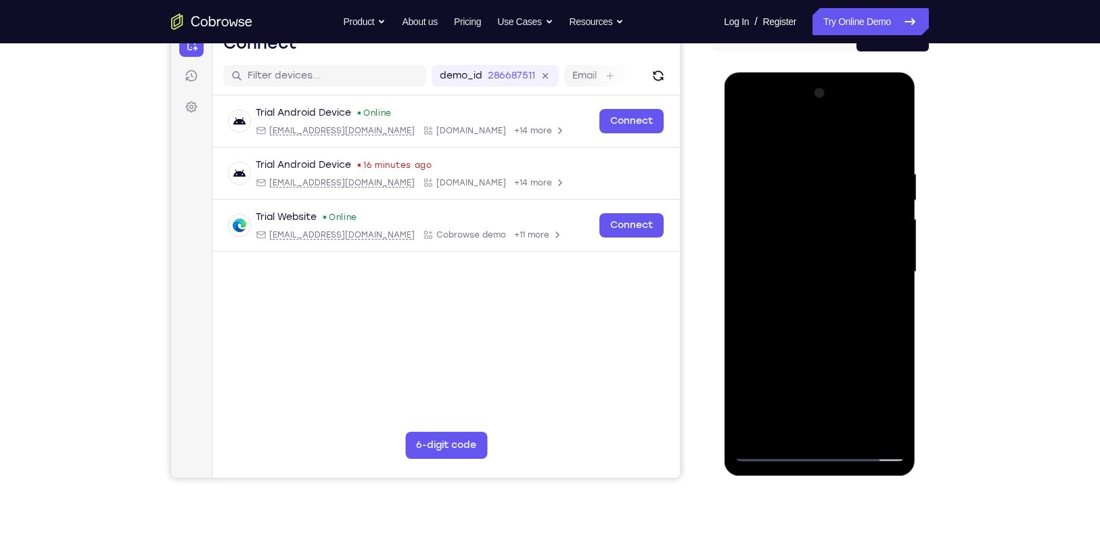
click at [859, 152] on div at bounding box center [819, 272] width 171 height 379
click at [884, 221] on div at bounding box center [819, 272] width 171 height 379
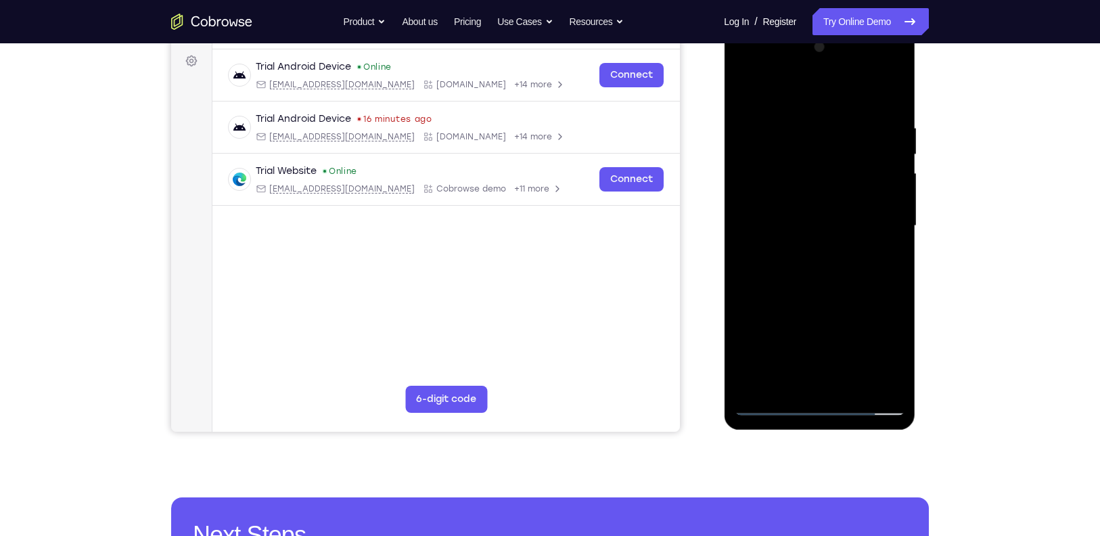
drag, startPoint x: 865, startPoint y: 306, endPoint x: 869, endPoint y: 252, distance: 53.6
click at [869, 252] on div at bounding box center [819, 226] width 171 height 379
drag, startPoint x: 863, startPoint y: 298, endPoint x: 860, endPoint y: 196, distance: 101.6
click at [860, 196] on div at bounding box center [819, 226] width 171 height 379
drag, startPoint x: 849, startPoint y: 306, endPoint x: 842, endPoint y: 204, distance: 101.7
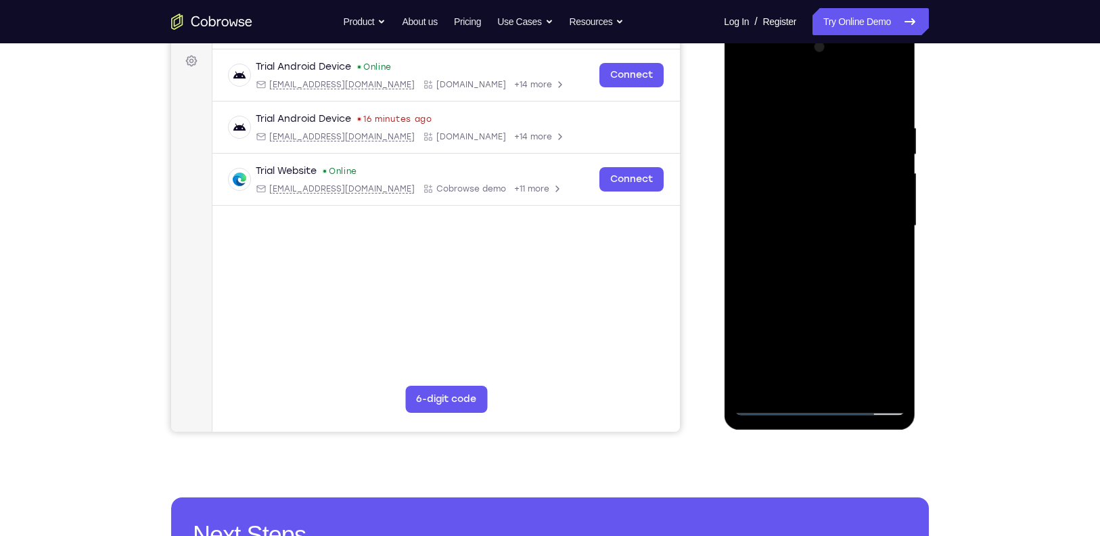
click at [842, 204] on div at bounding box center [819, 226] width 171 height 379
drag, startPoint x: 840, startPoint y: 242, endPoint x: 853, endPoint y: 338, distance: 96.9
click at [853, 338] on div at bounding box center [819, 226] width 171 height 379
drag, startPoint x: 857, startPoint y: 281, endPoint x: 858, endPoint y: 330, distance: 48.7
click at [858, 330] on div at bounding box center [819, 226] width 171 height 379
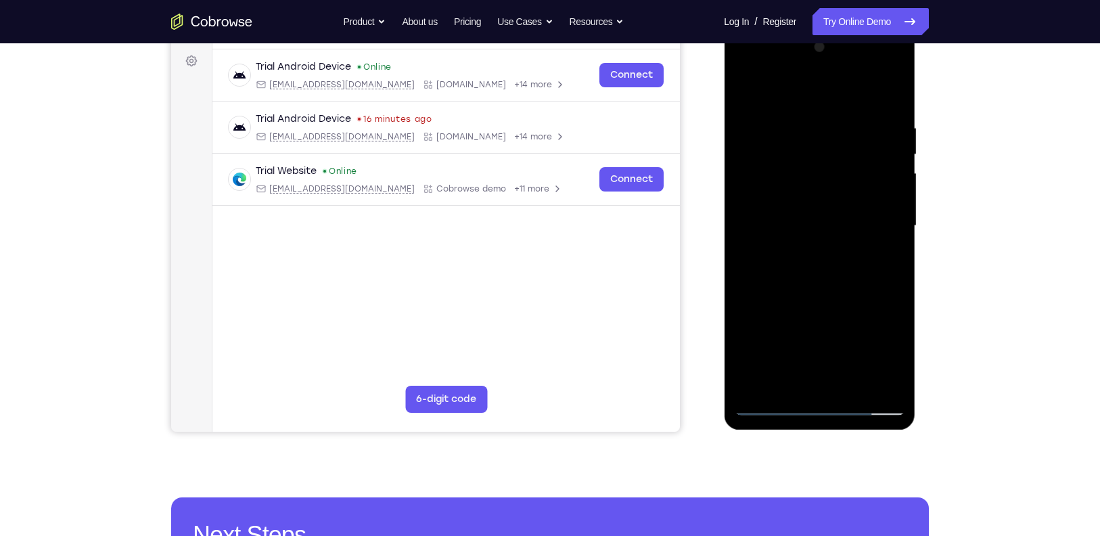
click at [828, 173] on div at bounding box center [819, 226] width 171 height 379
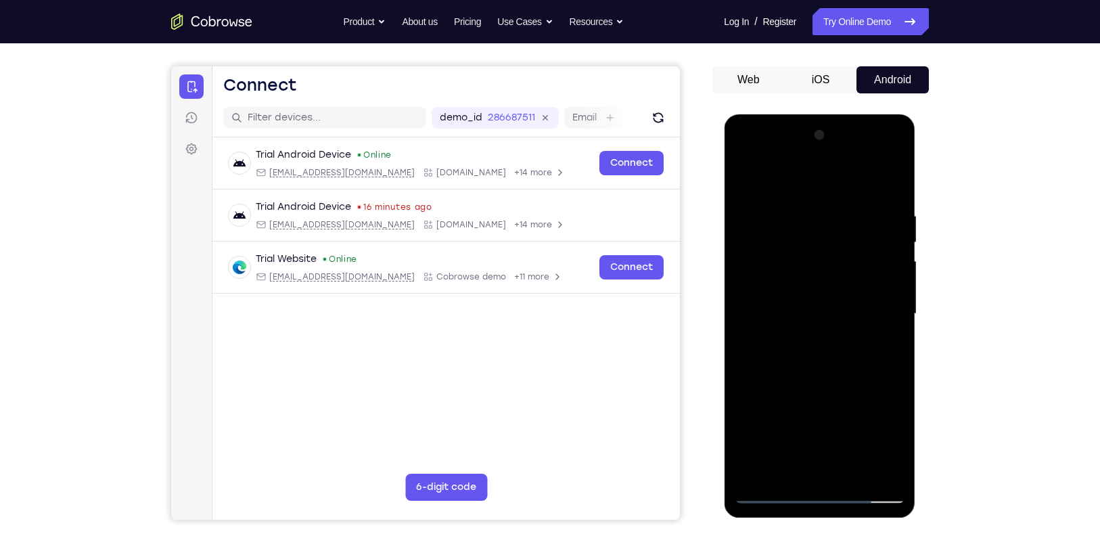
scroll to position [104, 0]
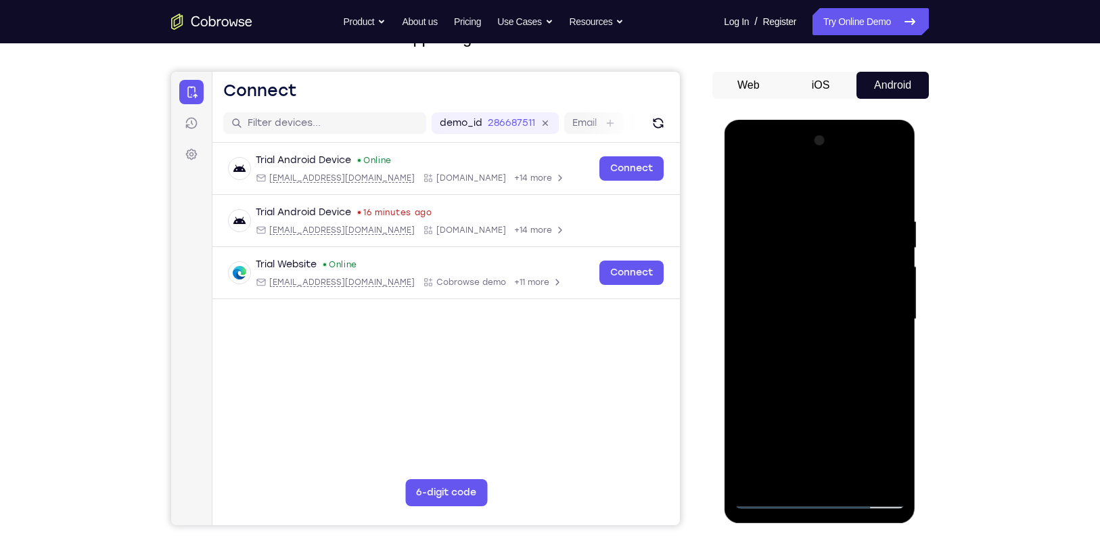
click at [901, 179] on div at bounding box center [819, 319] width 171 height 379
click at [900, 179] on div at bounding box center [819, 319] width 171 height 379
click at [775, 179] on div at bounding box center [819, 319] width 171 height 379
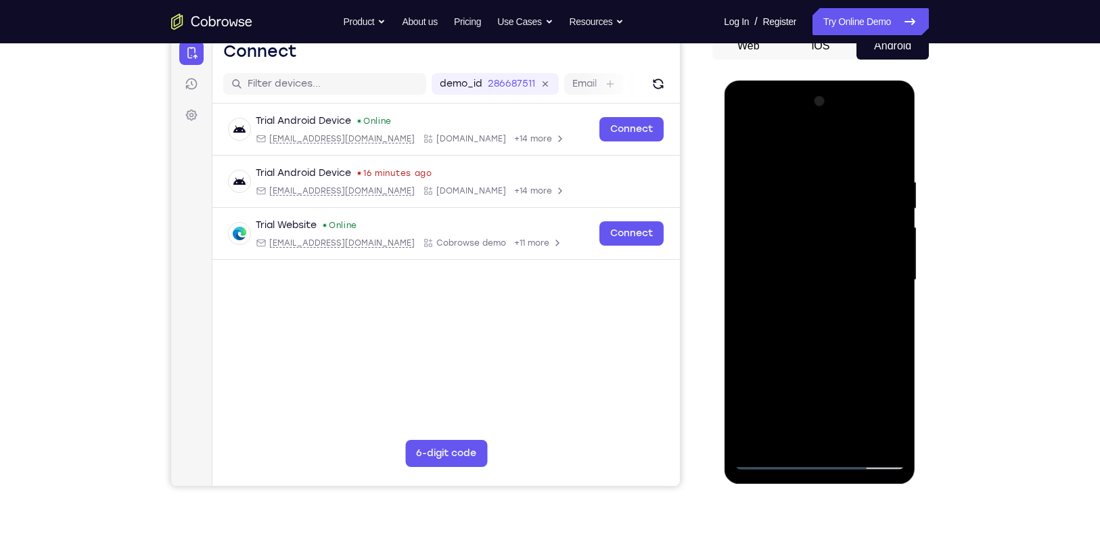
scroll to position [144, 0]
click at [890, 142] on div at bounding box center [819, 279] width 171 height 379
drag, startPoint x: 852, startPoint y: 309, endPoint x: 851, endPoint y: 229, distance: 79.8
click at [851, 229] on div at bounding box center [819, 279] width 171 height 379
click at [866, 217] on div at bounding box center [819, 279] width 171 height 379
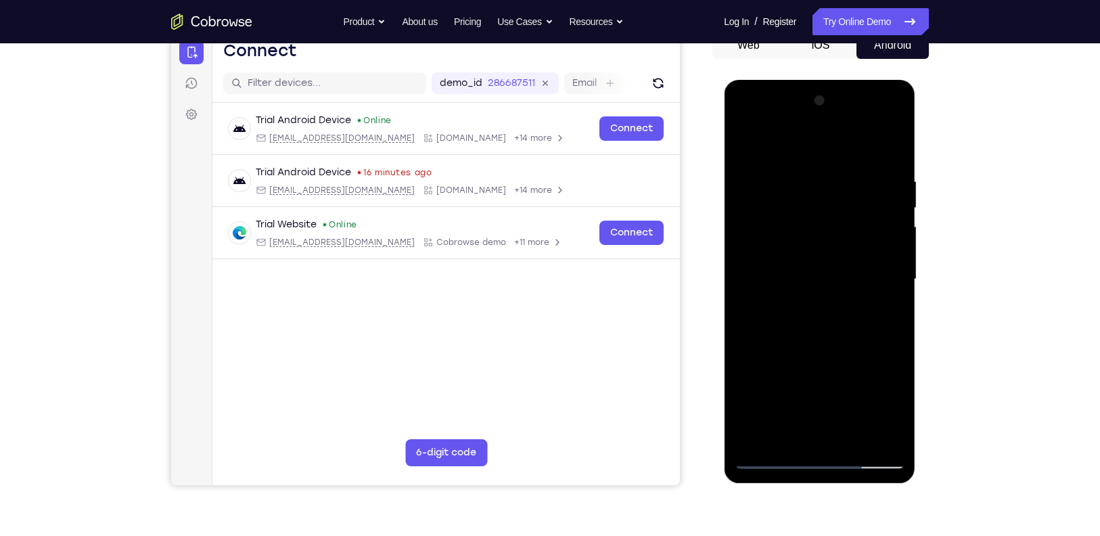
drag, startPoint x: 867, startPoint y: 295, endPoint x: 865, endPoint y: 219, distance: 75.8
click at [865, 219] on div at bounding box center [819, 279] width 171 height 379
drag, startPoint x: 857, startPoint y: 324, endPoint x: 852, endPoint y: 216, distance: 108.4
click at [852, 216] on div at bounding box center [819, 279] width 171 height 379
drag, startPoint x: 845, startPoint y: 355, endPoint x: 823, endPoint y: 213, distance: 143.8
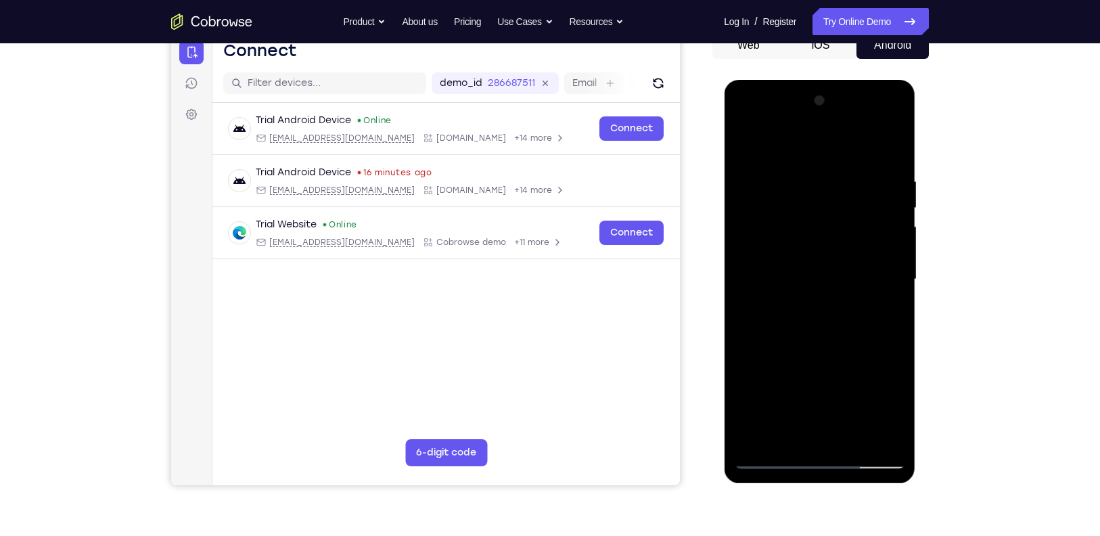
click at [823, 213] on div at bounding box center [819, 279] width 171 height 379
drag, startPoint x: 872, startPoint y: 331, endPoint x: 867, endPoint y: 215, distance: 116.5
click at [867, 215] on div at bounding box center [819, 279] width 171 height 379
drag, startPoint x: 856, startPoint y: 375, endPoint x: 842, endPoint y: 270, distance: 105.8
click at [842, 270] on div at bounding box center [819, 279] width 171 height 379
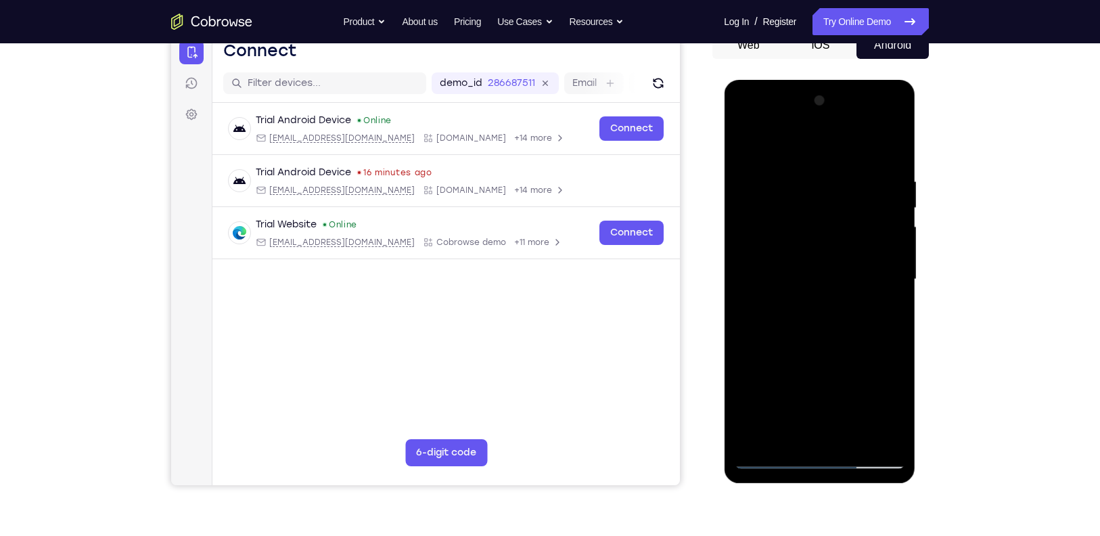
drag, startPoint x: 872, startPoint y: 274, endPoint x: 818, endPoint y: 191, distance: 98.7
click at [818, 191] on div at bounding box center [819, 279] width 171 height 379
click at [898, 253] on div at bounding box center [819, 279] width 171 height 379
click at [886, 328] on div at bounding box center [819, 279] width 171 height 379
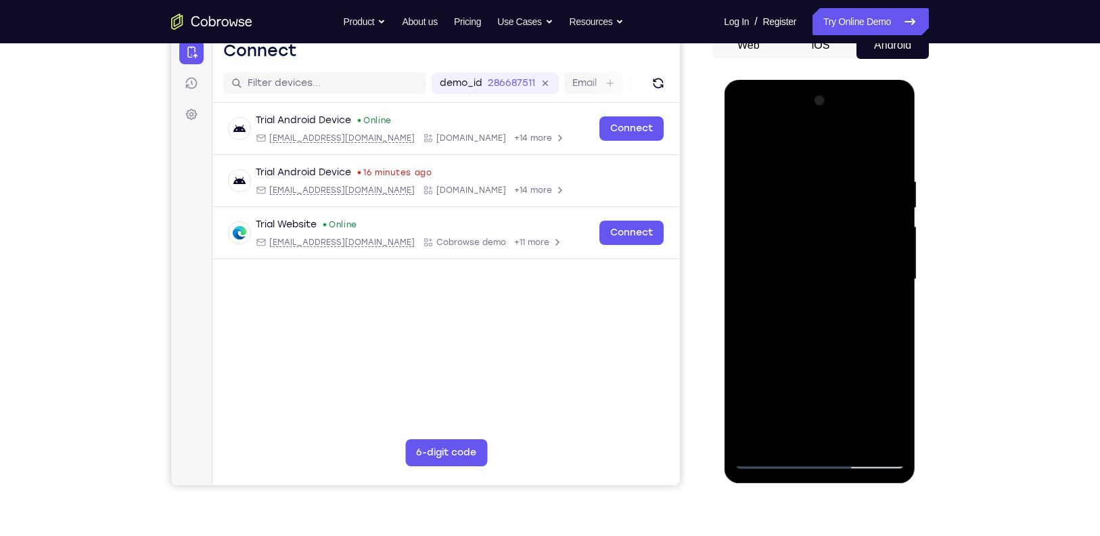
click at [896, 146] on div at bounding box center [819, 279] width 171 height 379
drag, startPoint x: 878, startPoint y: 260, endPoint x: 872, endPoint y: 190, distance: 69.9
click at [872, 190] on div at bounding box center [819, 279] width 171 height 379
click at [898, 309] on div at bounding box center [819, 279] width 171 height 379
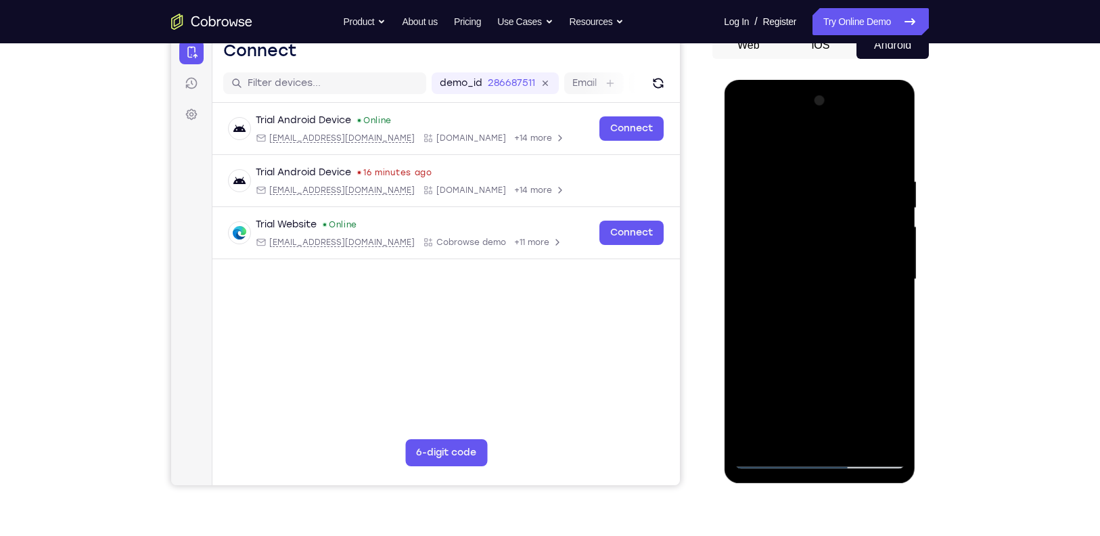
click at [897, 246] on div at bounding box center [819, 279] width 171 height 379
click at [895, 136] on div at bounding box center [819, 279] width 171 height 379
click at [895, 137] on div at bounding box center [819, 279] width 171 height 379
drag, startPoint x: 855, startPoint y: 306, endPoint x: 842, endPoint y: 220, distance: 87.0
click at [842, 220] on div at bounding box center [819, 279] width 171 height 379
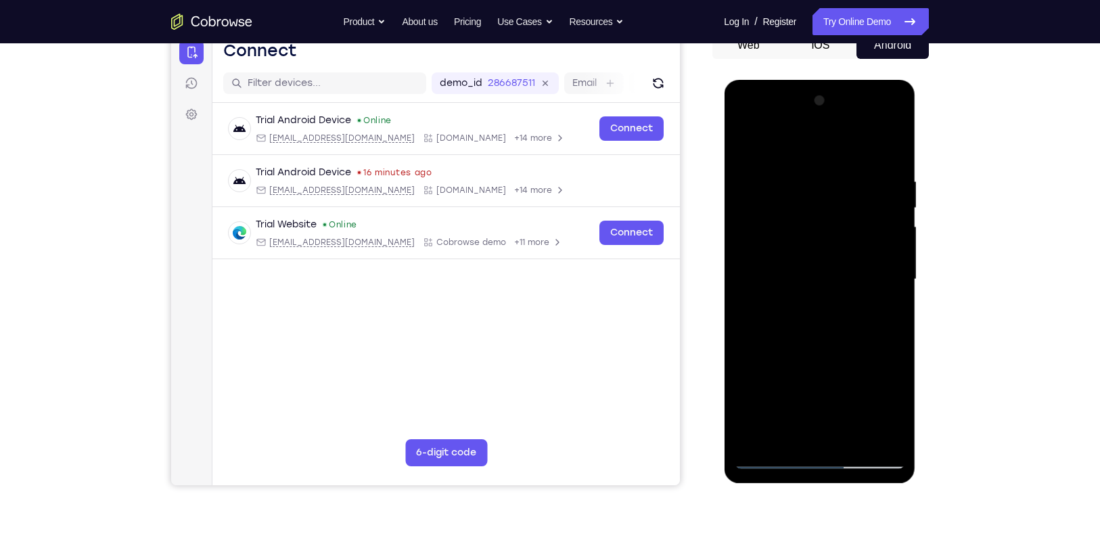
drag, startPoint x: 846, startPoint y: 339, endPoint x: 830, endPoint y: 246, distance: 94.0
click at [830, 246] on div at bounding box center [819, 279] width 171 height 379
click at [899, 273] on div at bounding box center [819, 279] width 171 height 379
click at [899, 300] on div at bounding box center [819, 279] width 171 height 379
drag, startPoint x: 876, startPoint y: 353, endPoint x: 878, endPoint y: 285, distance: 68.4
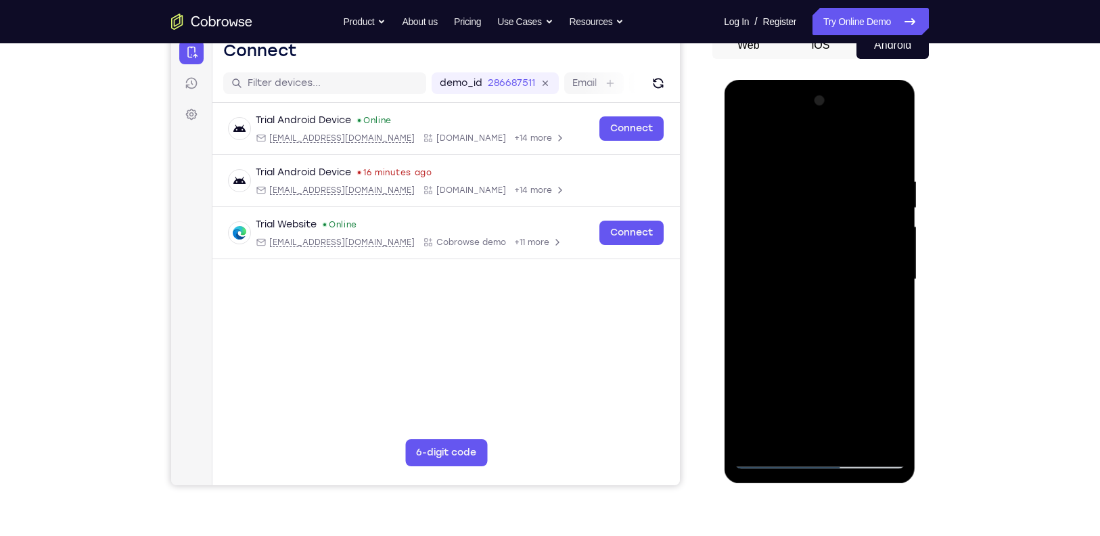
click at [878, 285] on div at bounding box center [819, 279] width 171 height 379
drag, startPoint x: 870, startPoint y: 344, endPoint x: 868, endPoint y: 271, distance: 73.1
click at [868, 271] on div at bounding box center [819, 279] width 171 height 379
drag, startPoint x: 869, startPoint y: 359, endPoint x: 843, endPoint y: 264, distance: 98.8
click at [843, 264] on div at bounding box center [819, 279] width 171 height 379
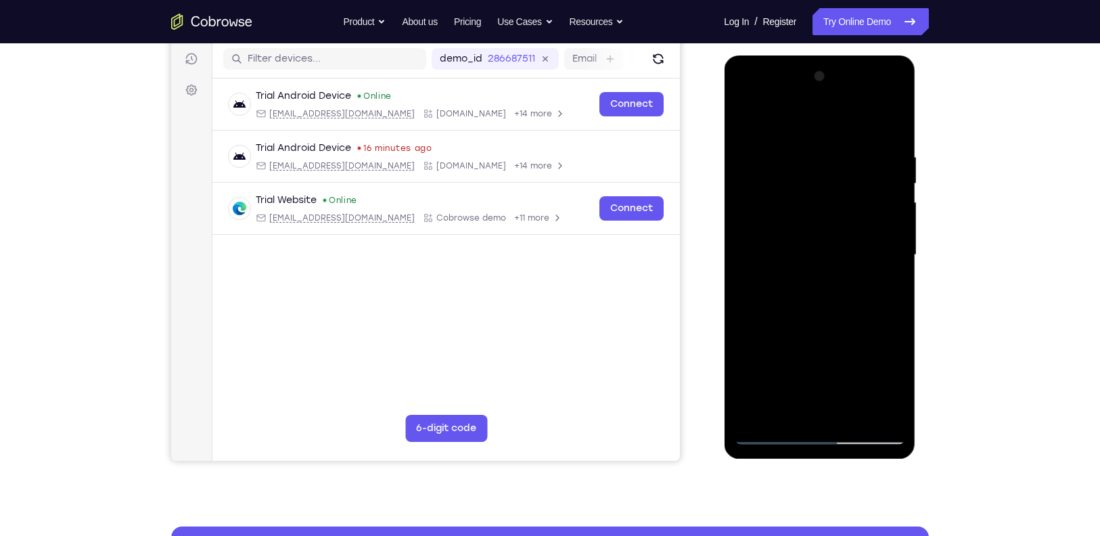
scroll to position [168, 0]
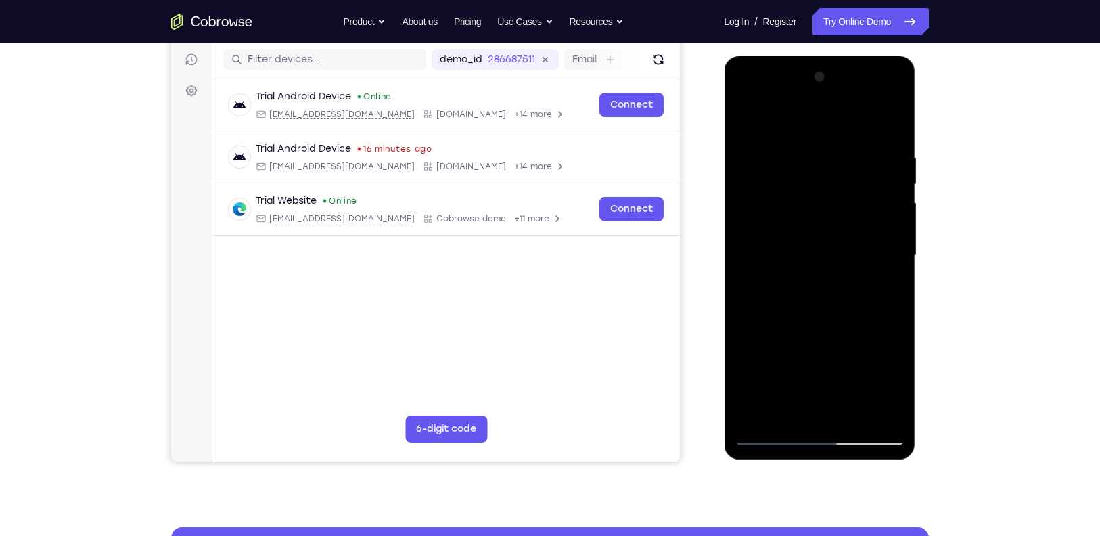
drag, startPoint x: 855, startPoint y: 324, endPoint x: 857, endPoint y: 182, distance: 142.1
click at [857, 182] on div at bounding box center [819, 255] width 171 height 379
click at [897, 119] on div at bounding box center [819, 255] width 171 height 379
click at [896, 121] on div at bounding box center [819, 255] width 171 height 379
drag, startPoint x: 863, startPoint y: 259, endPoint x: 857, endPoint y: 117, distance: 142.2
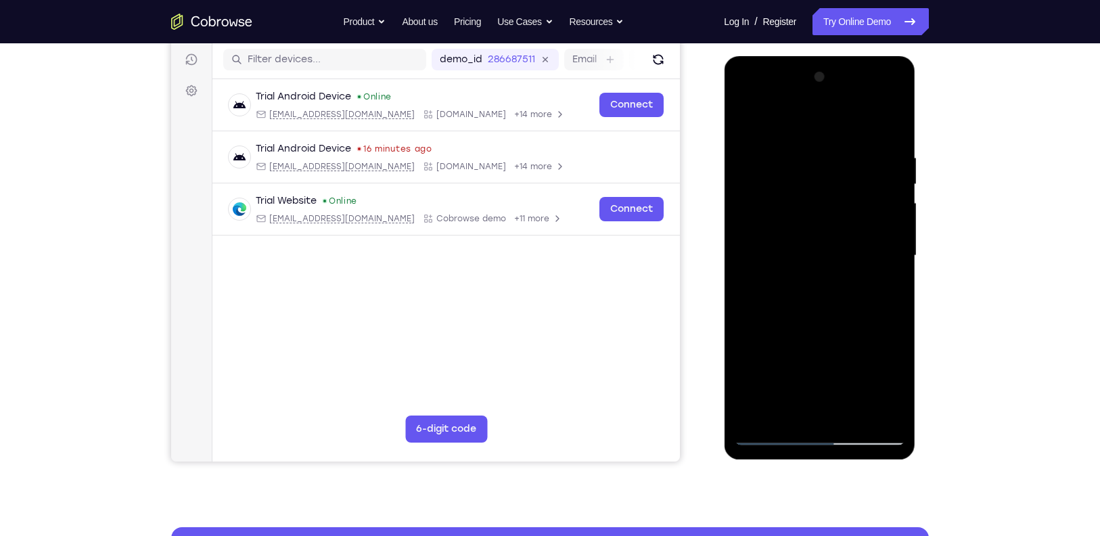
click at [857, 117] on div at bounding box center [819, 255] width 171 height 379
click at [895, 235] on div at bounding box center [819, 255] width 171 height 379
click at [895, 226] on div at bounding box center [819, 255] width 171 height 379
drag, startPoint x: 882, startPoint y: 273, endPoint x: 881, endPoint y: 223, distance: 50.1
click at [881, 223] on div at bounding box center [819, 255] width 171 height 379
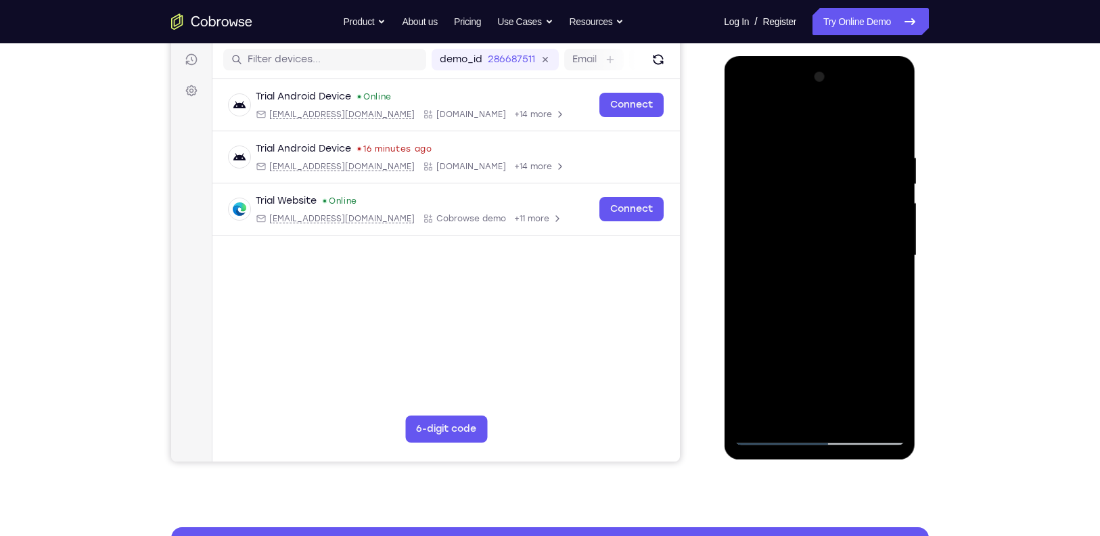
drag, startPoint x: 878, startPoint y: 288, endPoint x: 874, endPoint y: 221, distance: 67.1
click at [874, 221] on div at bounding box center [819, 255] width 171 height 379
drag, startPoint x: 874, startPoint y: 302, endPoint x: 872, endPoint y: 211, distance: 91.4
click at [872, 211] on div at bounding box center [819, 255] width 171 height 379
drag, startPoint x: 882, startPoint y: 302, endPoint x: 882, endPoint y: 229, distance: 73.8
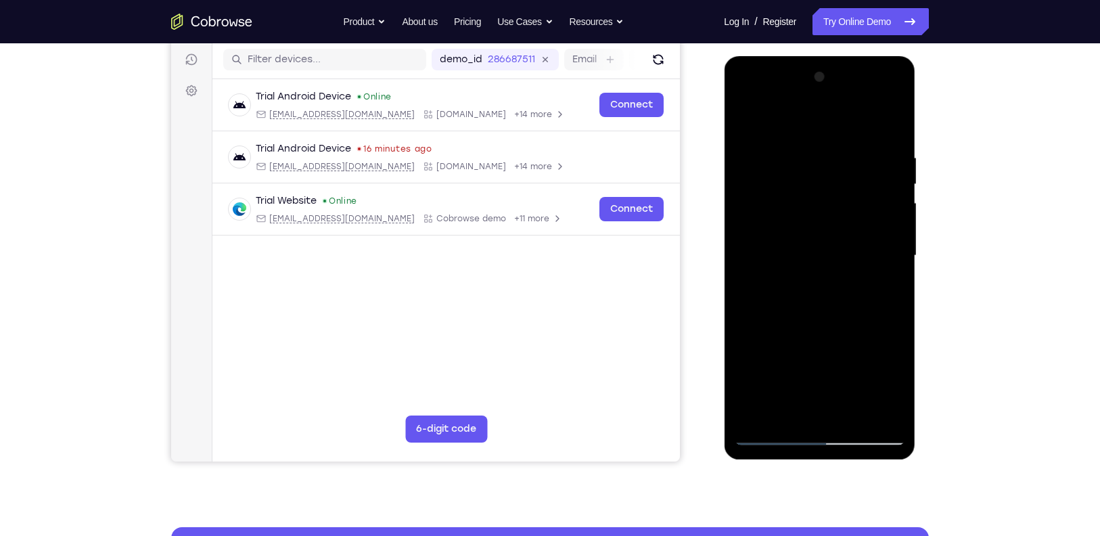
click at [882, 229] on div at bounding box center [819, 255] width 171 height 379
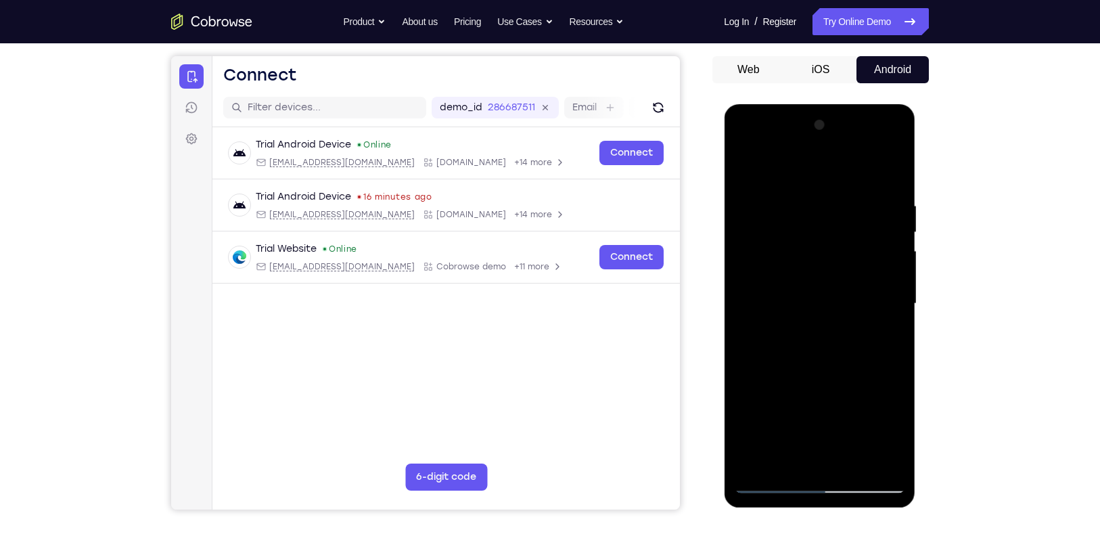
scroll to position [116, 0]
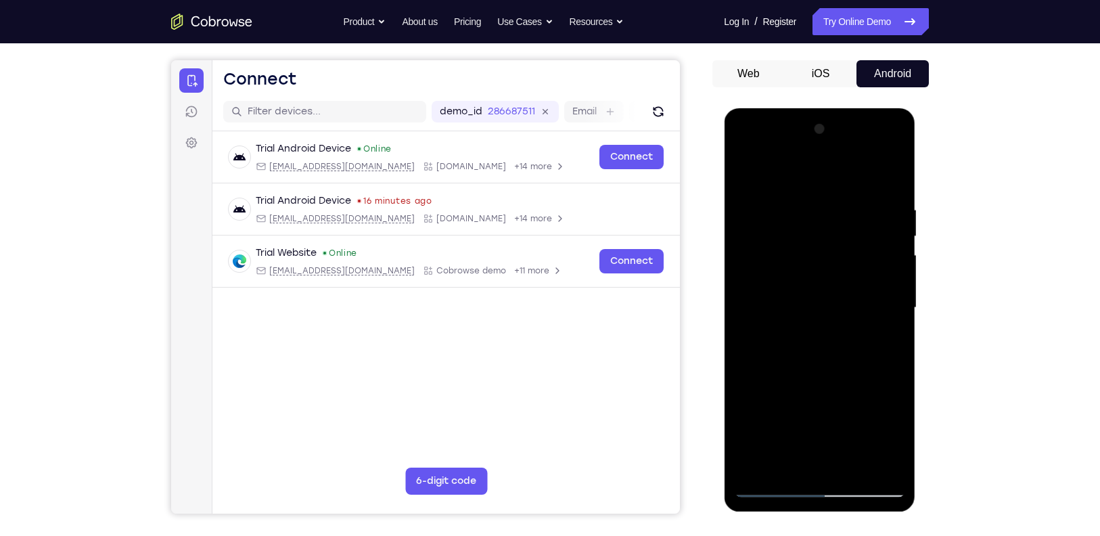
click at [897, 171] on div at bounding box center [819, 307] width 171 height 379
click at [896, 171] on div at bounding box center [819, 307] width 171 height 379
drag, startPoint x: 863, startPoint y: 324, endPoint x: 856, endPoint y: 242, distance: 82.8
click at [856, 242] on div at bounding box center [819, 307] width 171 height 379
drag, startPoint x: 857, startPoint y: 348, endPoint x: 844, endPoint y: 249, distance: 100.3
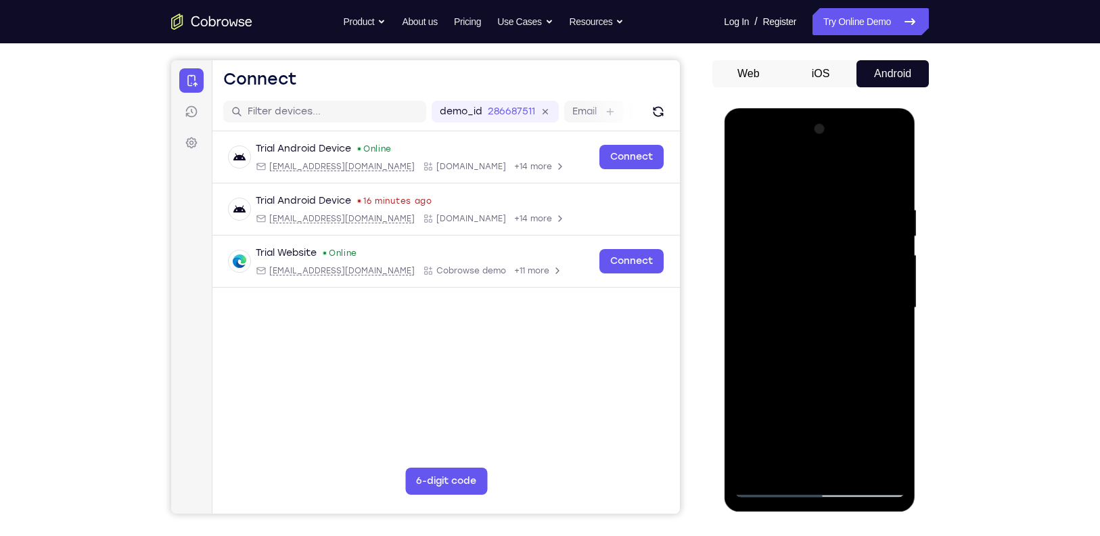
click at [844, 249] on div at bounding box center [819, 307] width 171 height 379
drag, startPoint x: 855, startPoint y: 351, endPoint x: 853, endPoint y: 306, distance: 44.7
click at [853, 306] on div at bounding box center [819, 307] width 171 height 379
drag, startPoint x: 877, startPoint y: 304, endPoint x: 878, endPoint y: 336, distance: 32.5
click at [878, 336] on div at bounding box center [819, 307] width 171 height 379
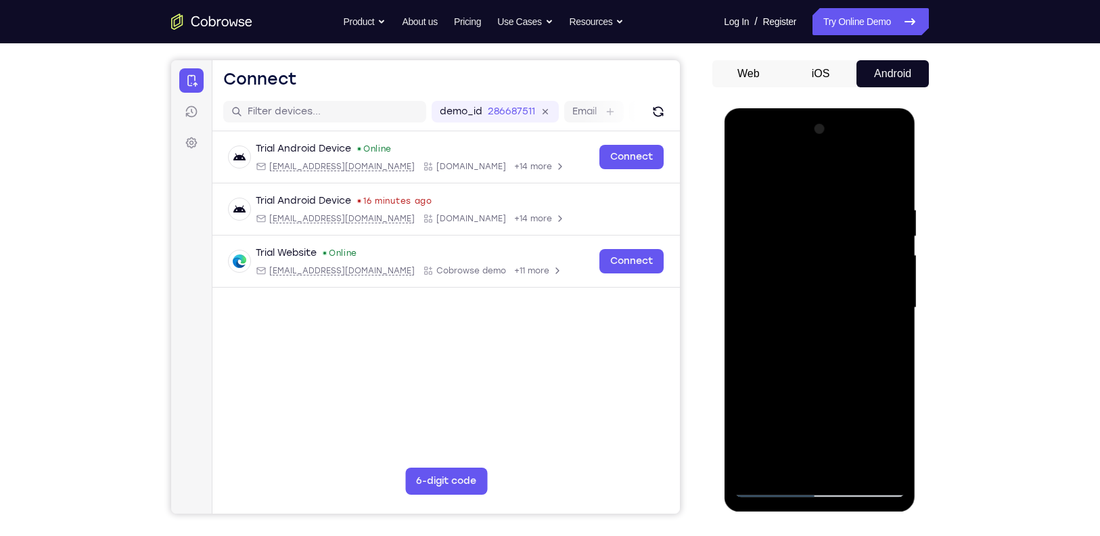
drag, startPoint x: 880, startPoint y: 332, endPoint x: 883, endPoint y: 382, distance: 50.1
click at [883, 382] on div at bounding box center [819, 307] width 171 height 379
